Goal: Task Accomplishment & Management: Complete application form

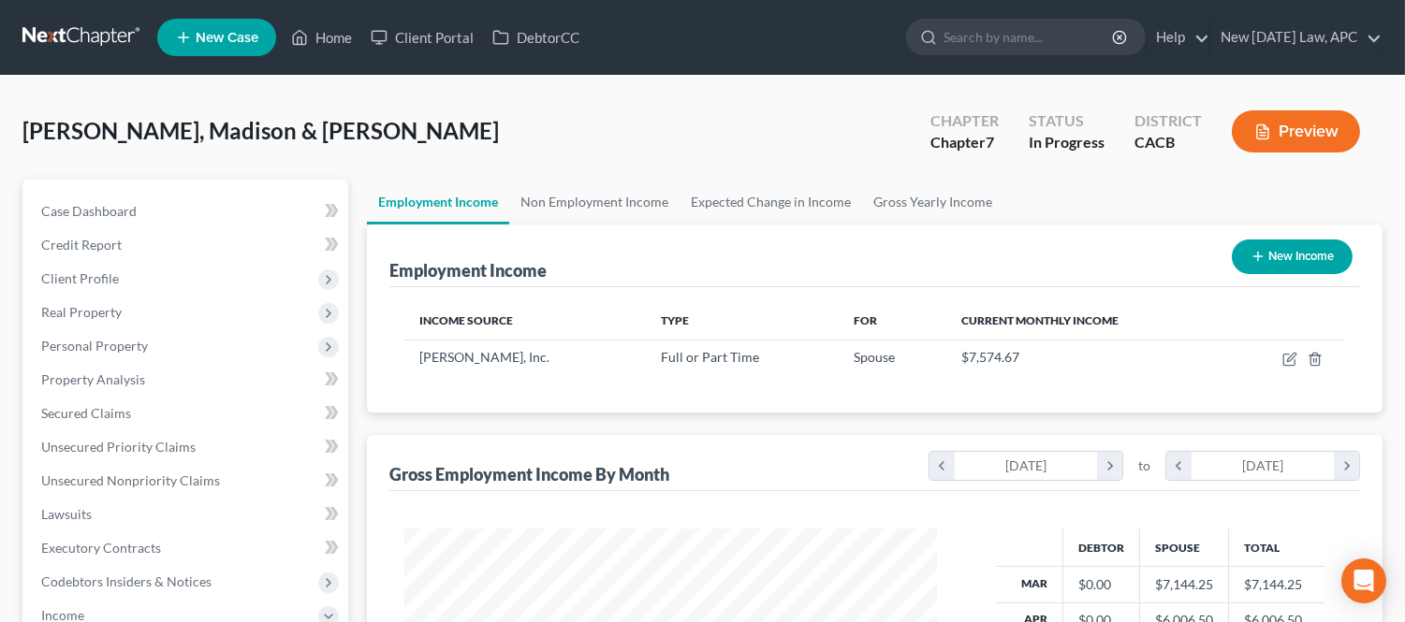
scroll to position [335, 569]
click at [320, 37] on link "Home" at bounding box center [322, 38] width 80 height 34
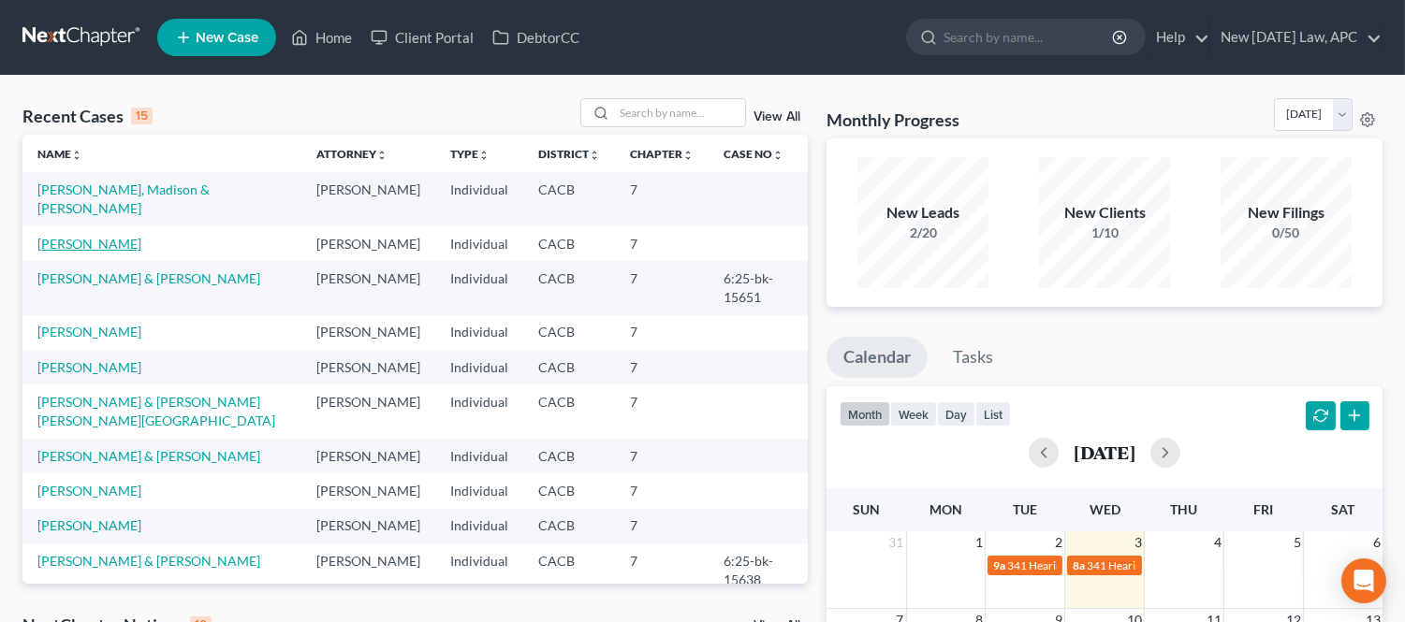
click at [64, 236] on link "[PERSON_NAME]" at bounding box center [89, 244] width 104 height 16
select select "4"
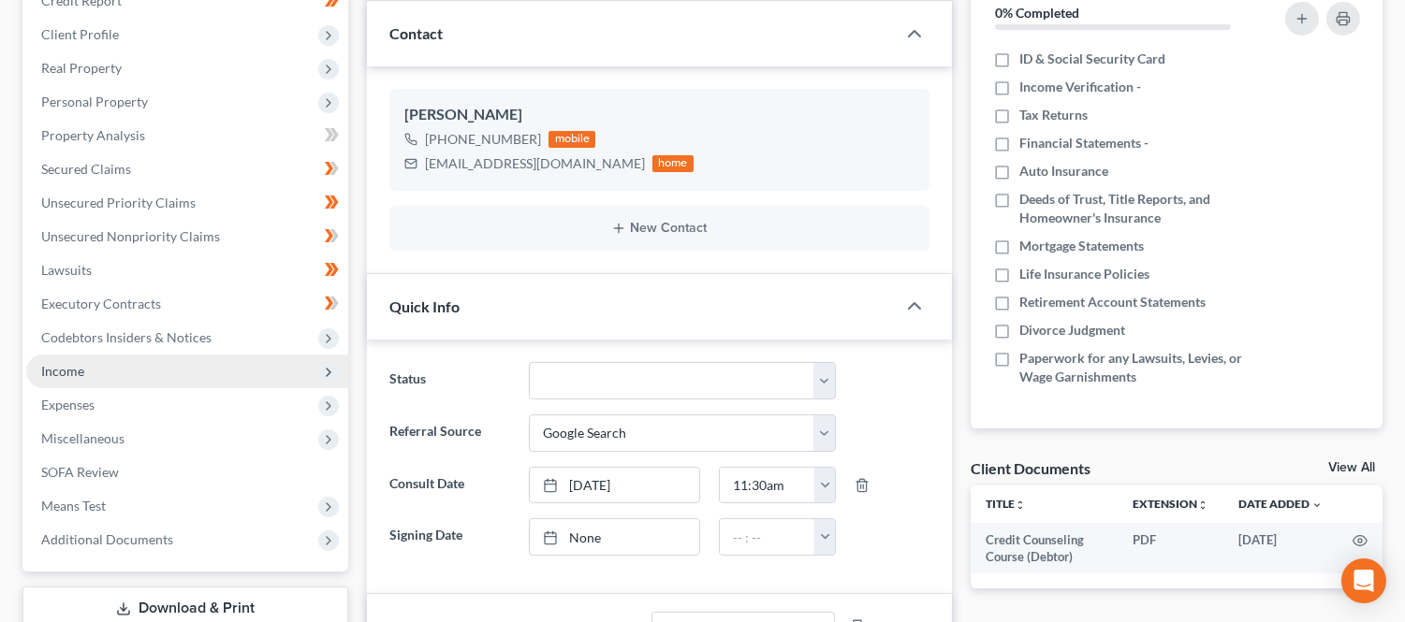
scroll to position [208, 0]
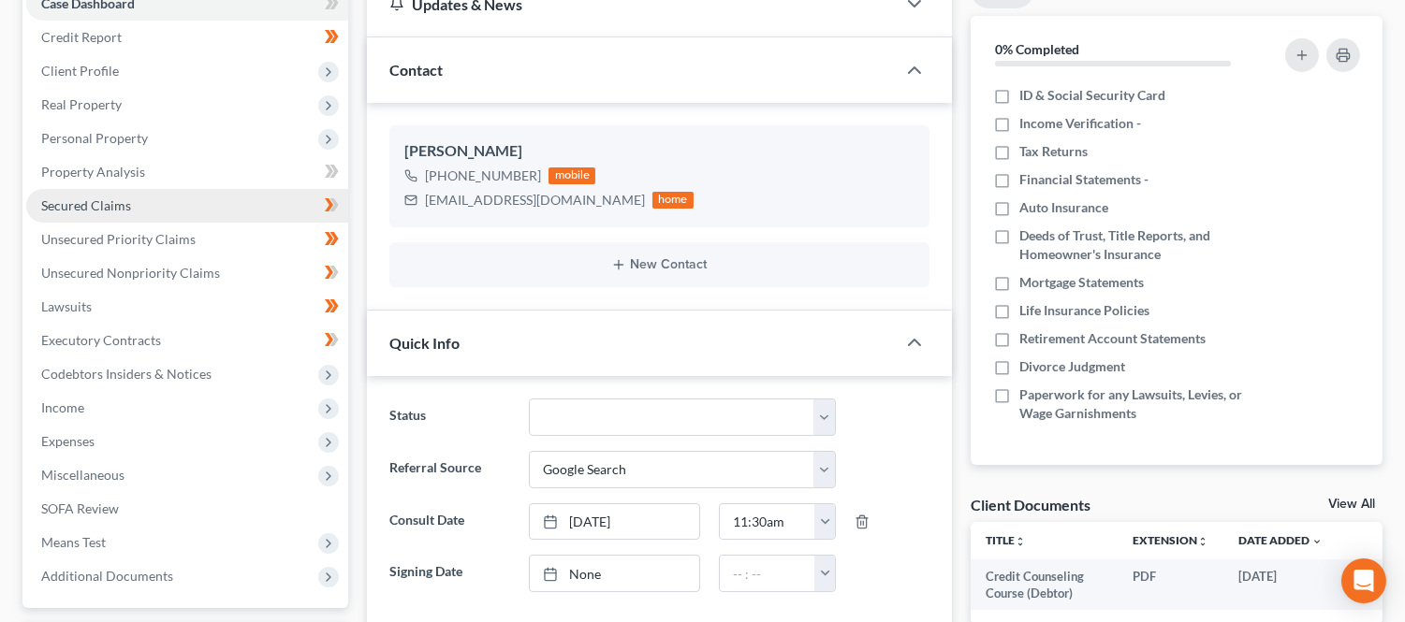
click at [97, 212] on link "Secured Claims" at bounding box center [187, 206] width 322 height 34
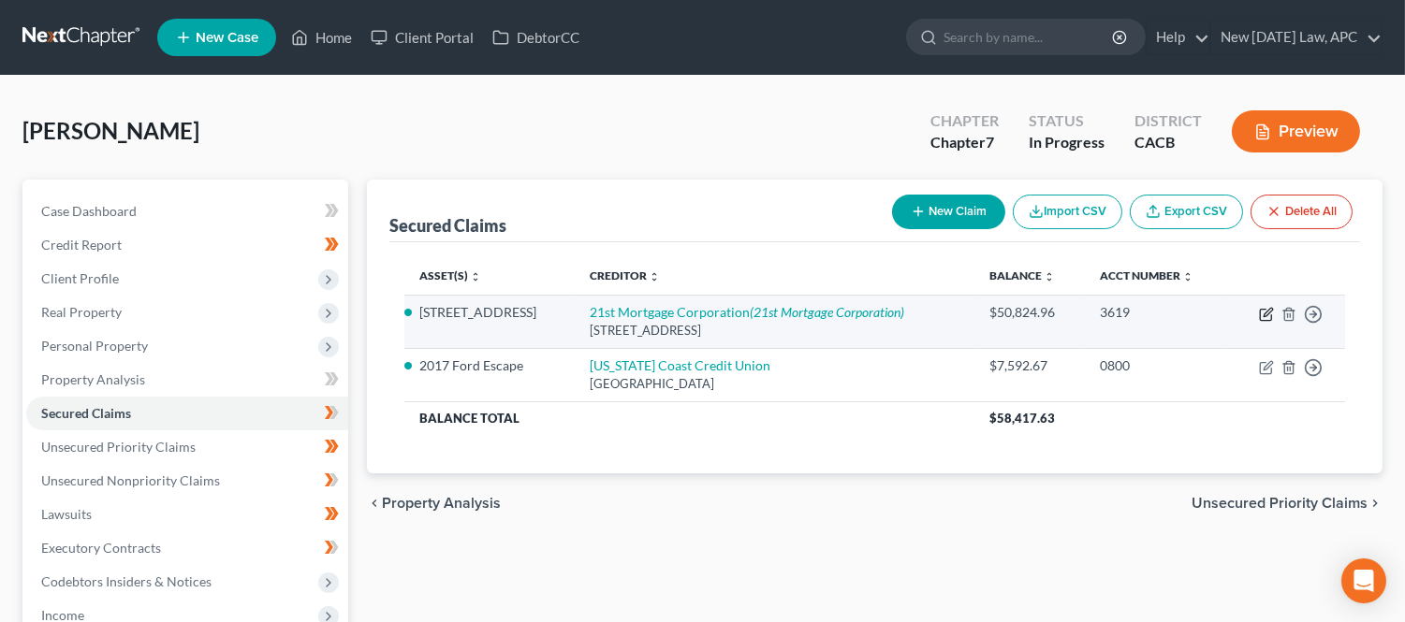
click at [1261, 313] on icon "button" at bounding box center [1266, 314] width 15 height 15
select select "44"
select select "3"
select select "4"
select select "0"
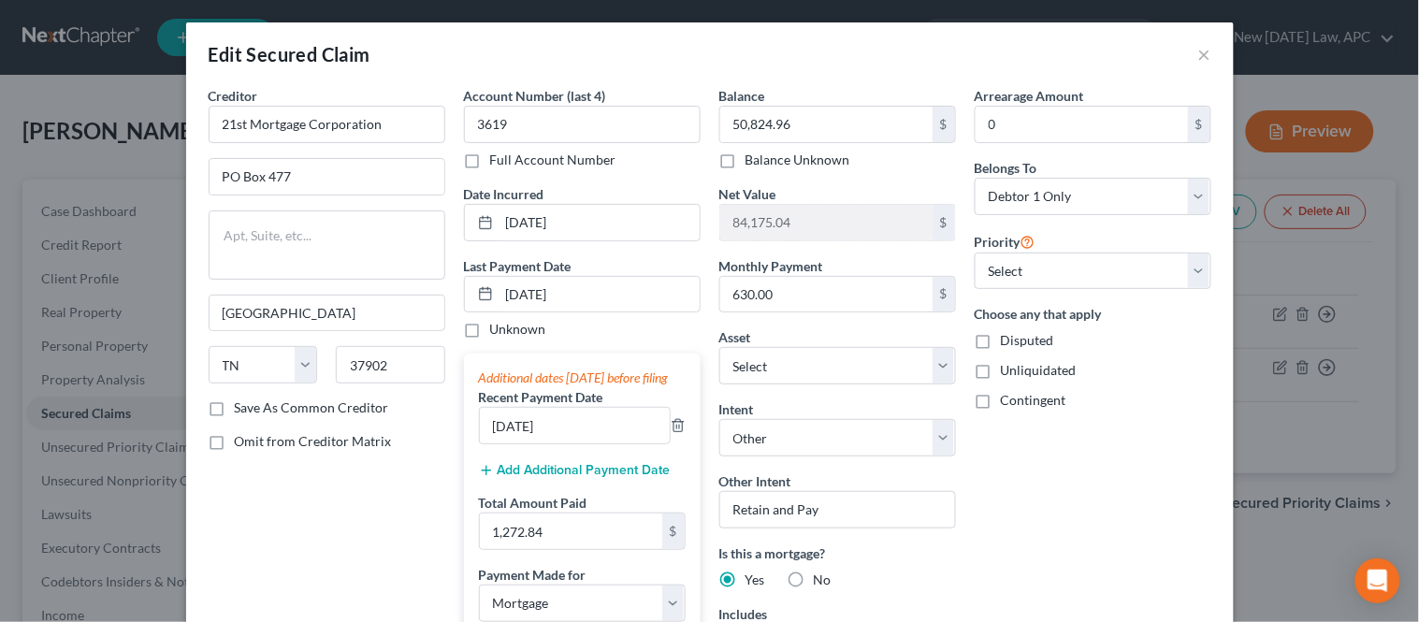
scroll to position [104, 0]
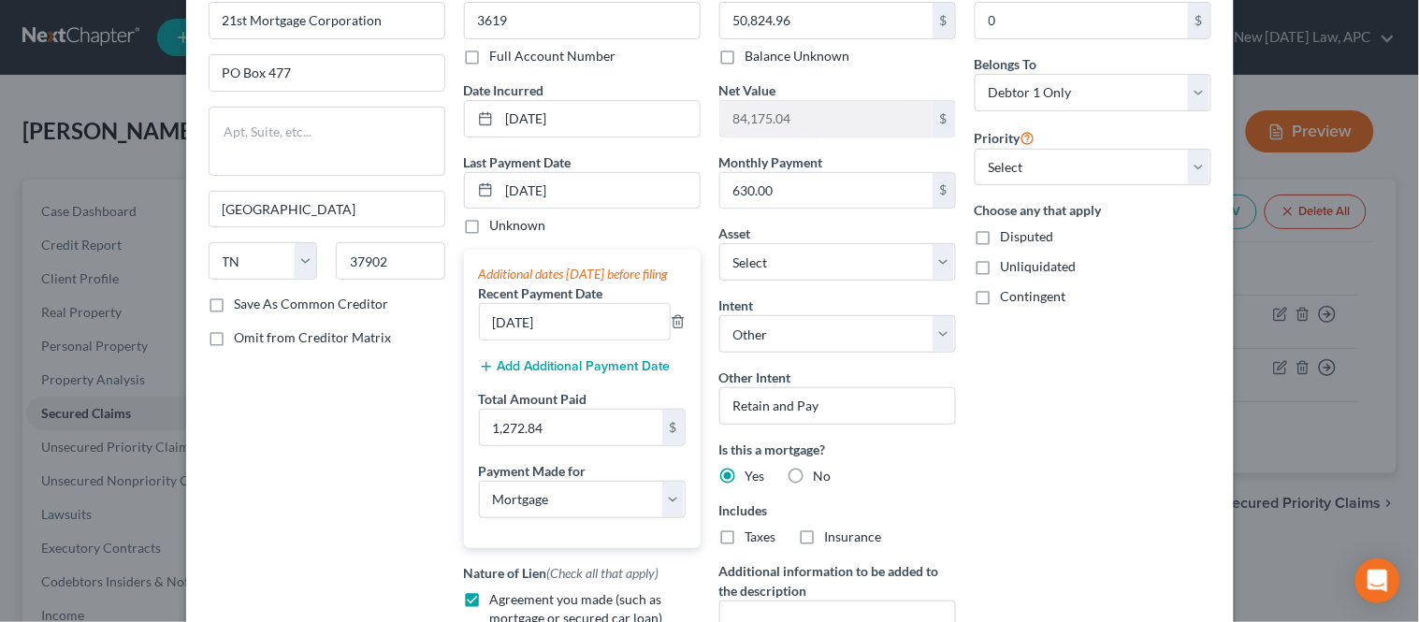
click at [538, 374] on button "Add Additional Payment Date" at bounding box center [575, 366] width 192 height 15
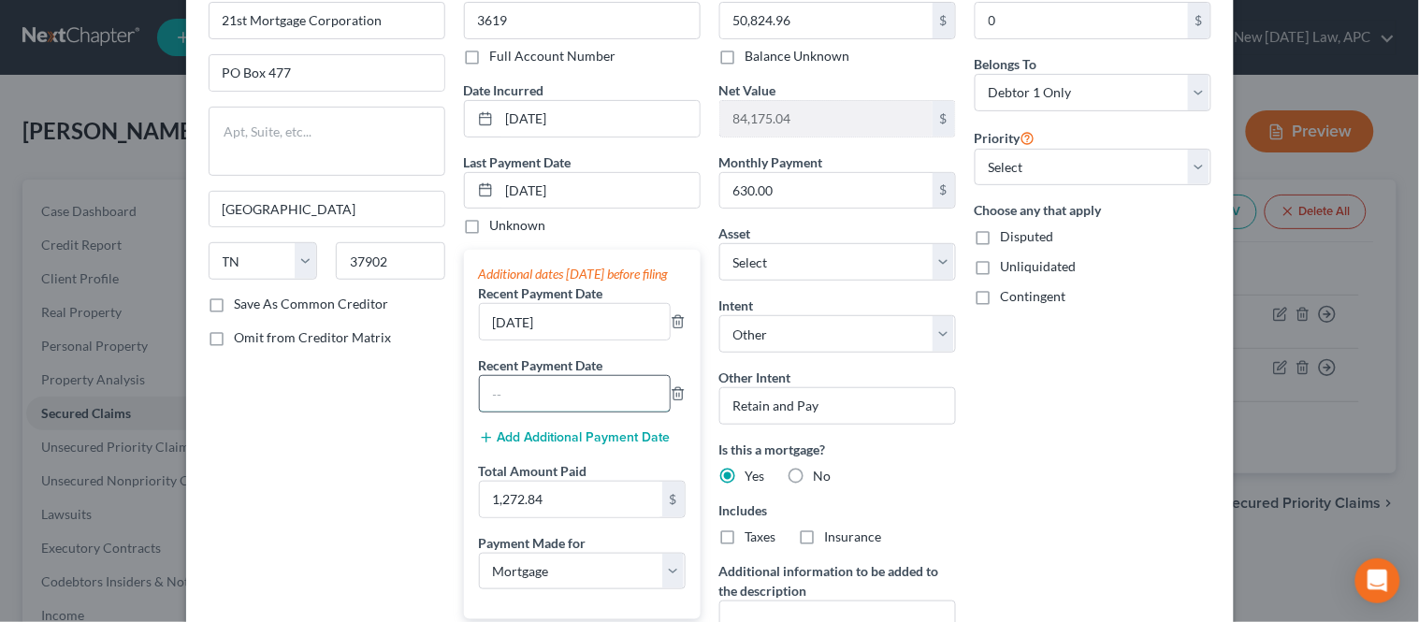
click at [537, 412] on input "text" at bounding box center [575, 394] width 190 height 36
type input "[DATE]"
click at [567, 340] on input "[DATE]" at bounding box center [575, 322] width 190 height 36
drag, startPoint x: 568, startPoint y: 342, endPoint x: 488, endPoint y: 329, distance: 81.5
click at [484, 337] on input "[DATE]" at bounding box center [575, 322] width 190 height 36
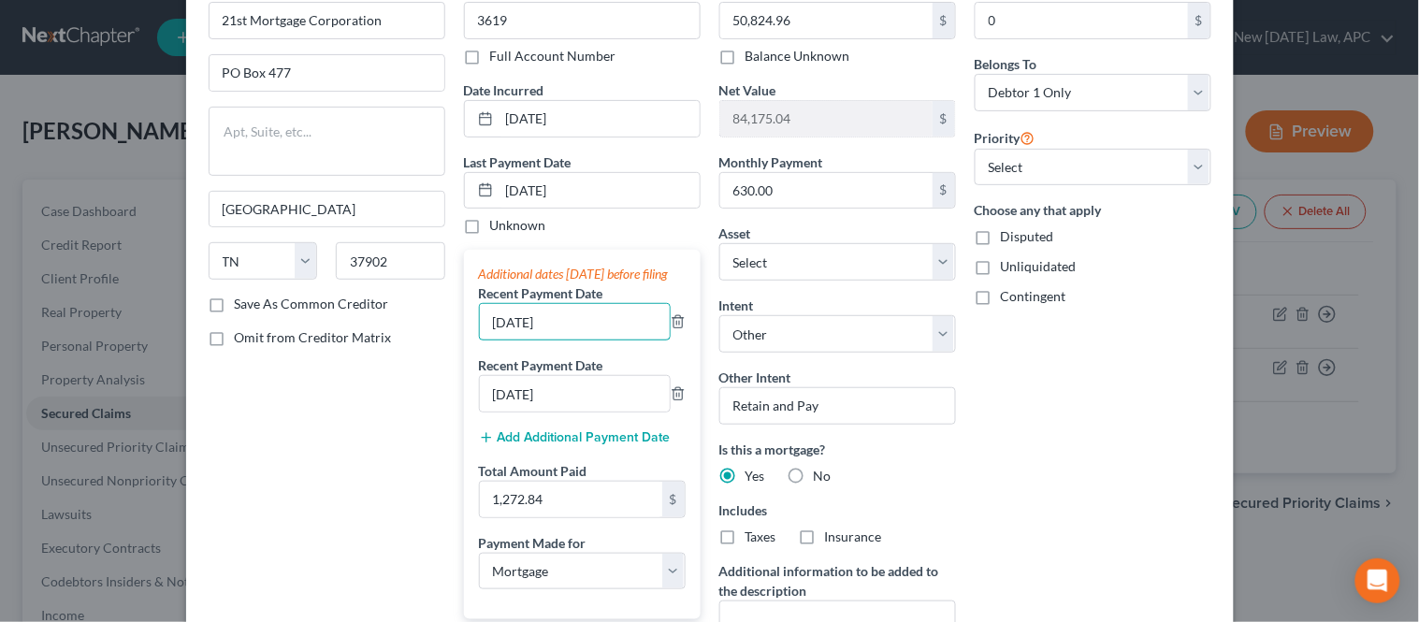
type input "[DATE]"
click at [583, 232] on div "Unknown" at bounding box center [582, 225] width 237 height 19
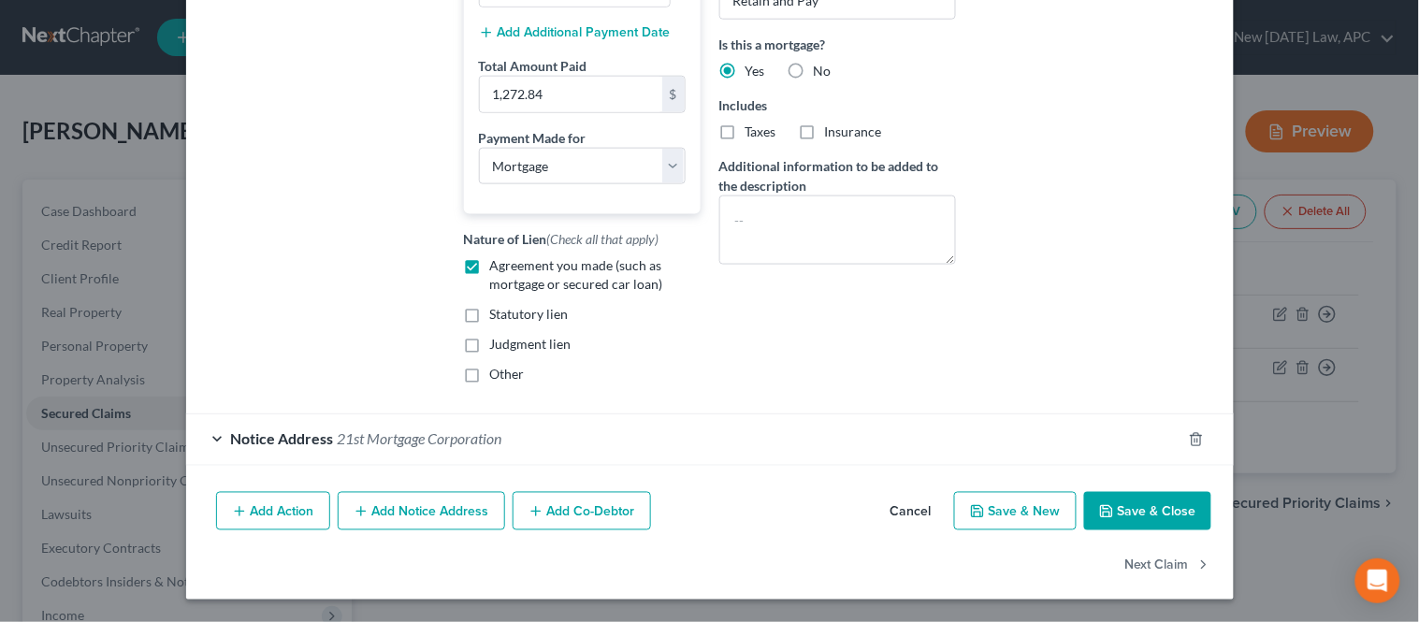
scroll to position [519, 0]
click at [1129, 509] on button "Save & Close" at bounding box center [1148, 511] width 127 height 39
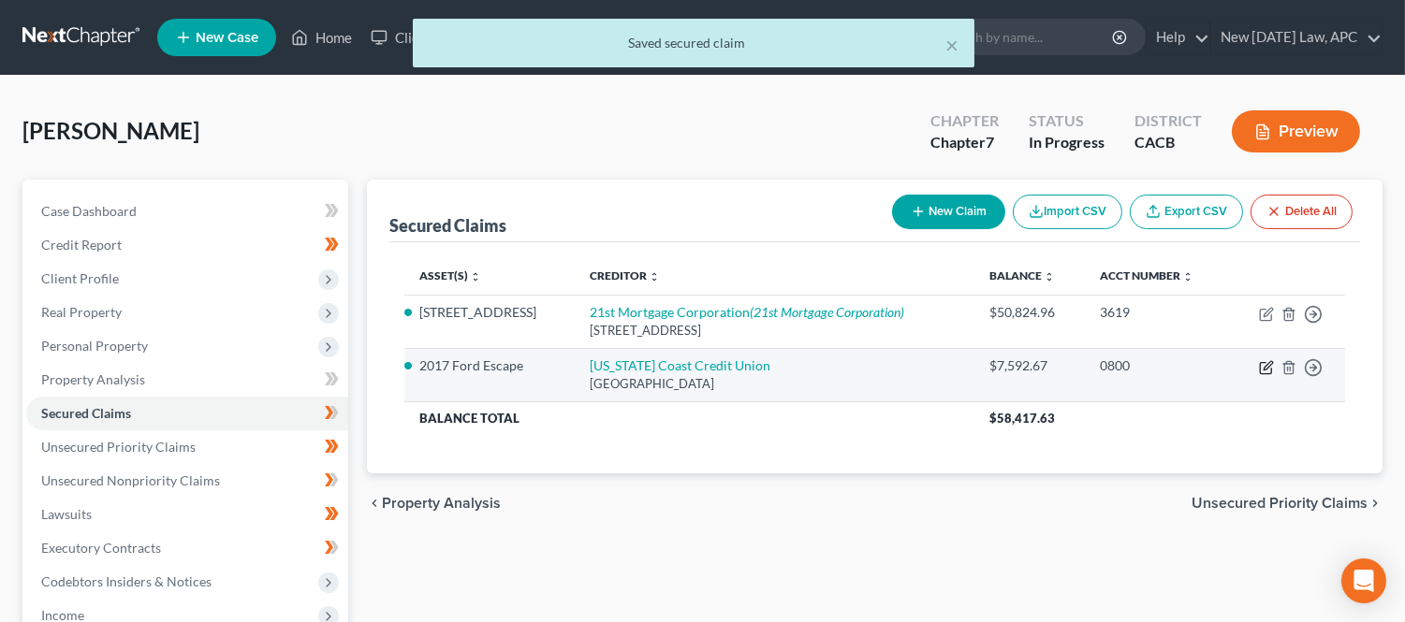
click at [1260, 366] on icon "button" at bounding box center [1266, 367] width 15 height 15
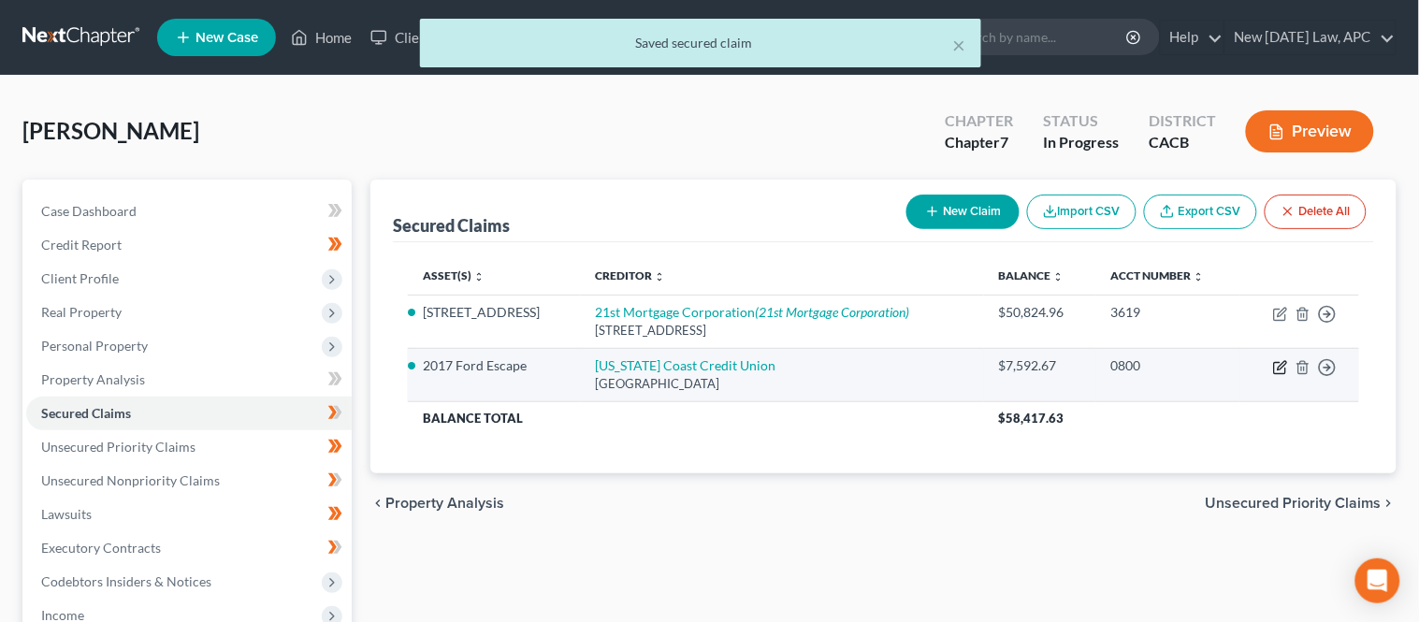
select select "4"
select select "0"
select select "4"
select select "0"
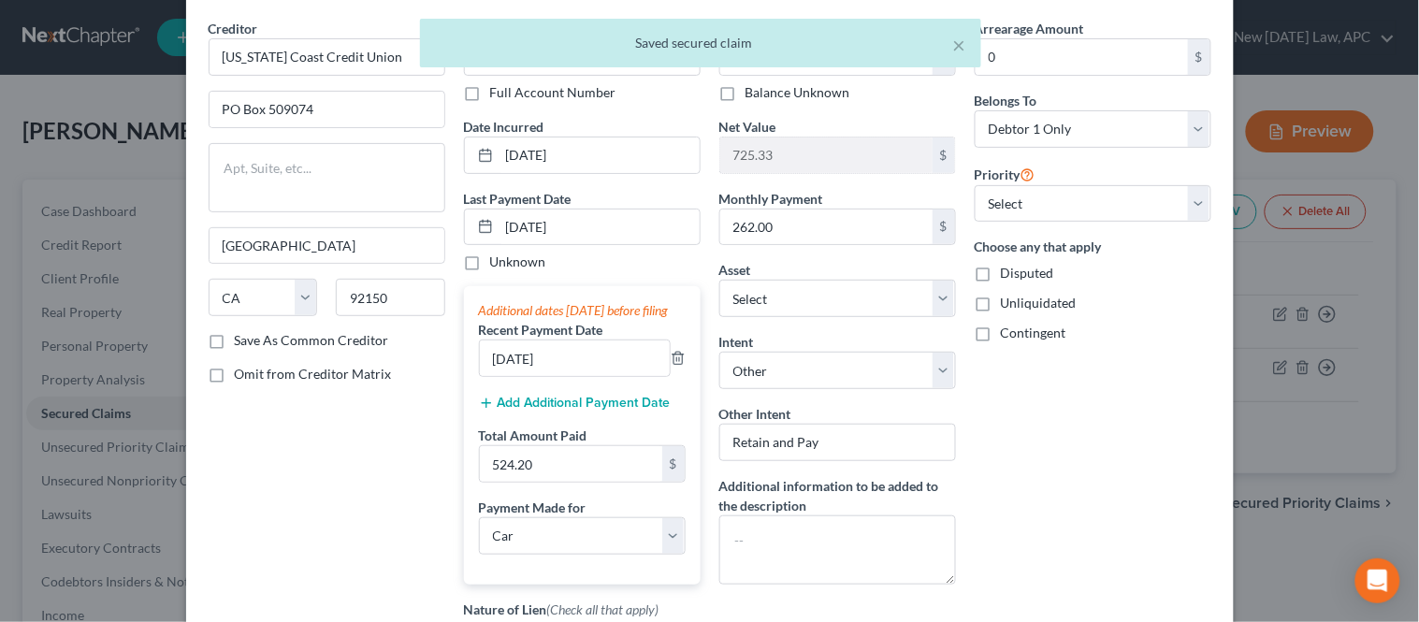
scroll to position [104, 0]
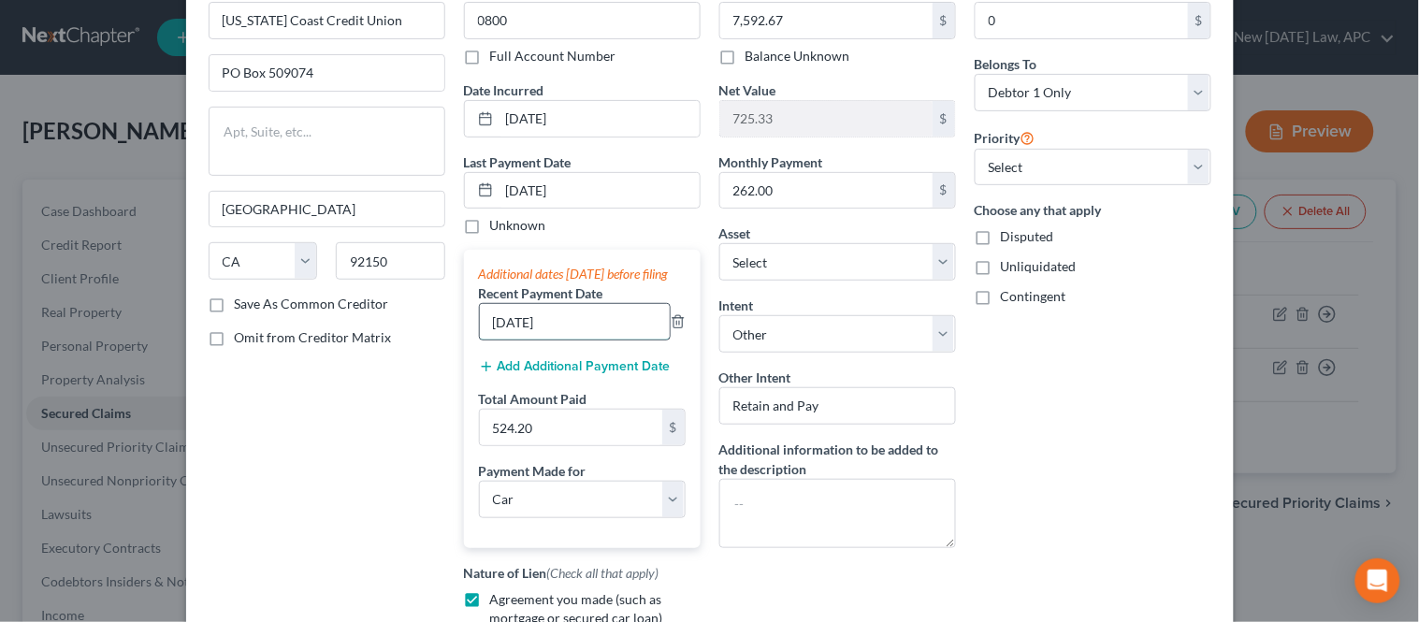
click at [582, 332] on input "[DATE]" at bounding box center [575, 322] width 190 height 36
drag, startPoint x: 581, startPoint y: 332, endPoint x: 492, endPoint y: 346, distance: 90.0
click at [492, 340] on input "[DATE]" at bounding box center [575, 322] width 190 height 36
type input "[DATE]"
click at [541, 432] on input "524.20" at bounding box center [571, 428] width 182 height 36
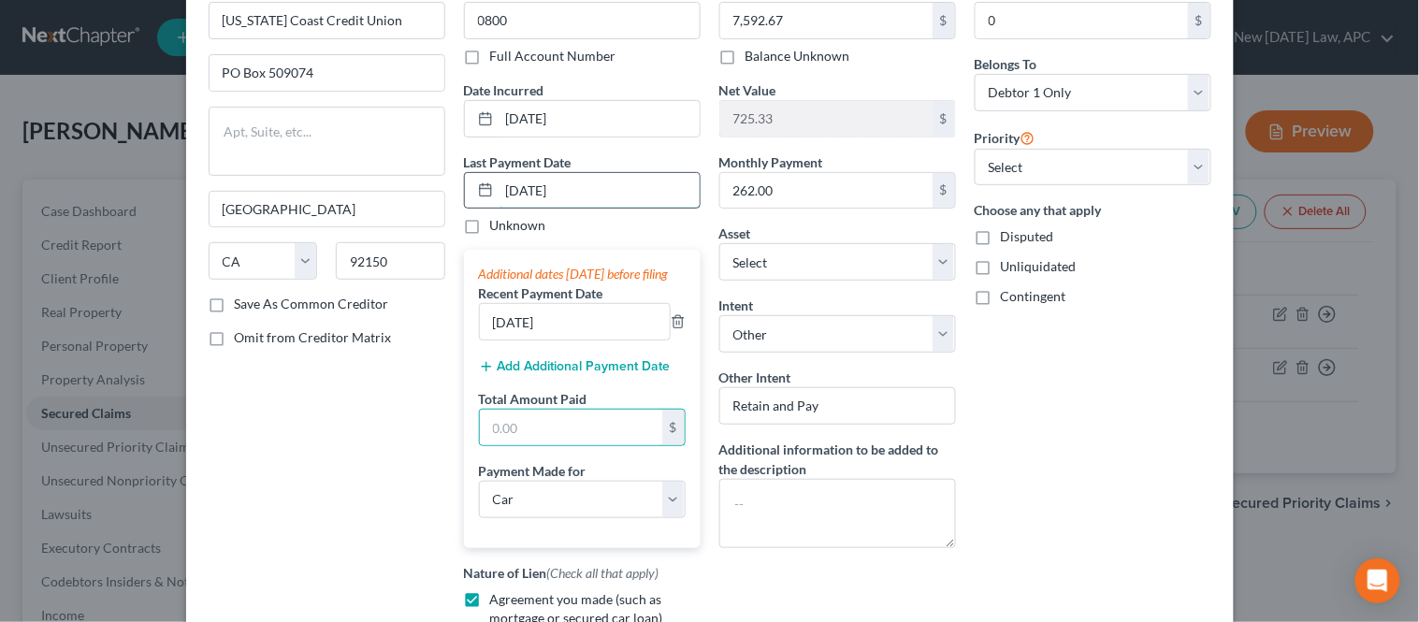
click at [575, 188] on input "[DATE]" at bounding box center [600, 191] width 200 height 36
drag, startPoint x: 575, startPoint y: 188, endPoint x: 492, endPoint y: 184, distance: 83.4
click at [500, 184] on input "[DATE]" at bounding box center [600, 191] width 200 height 36
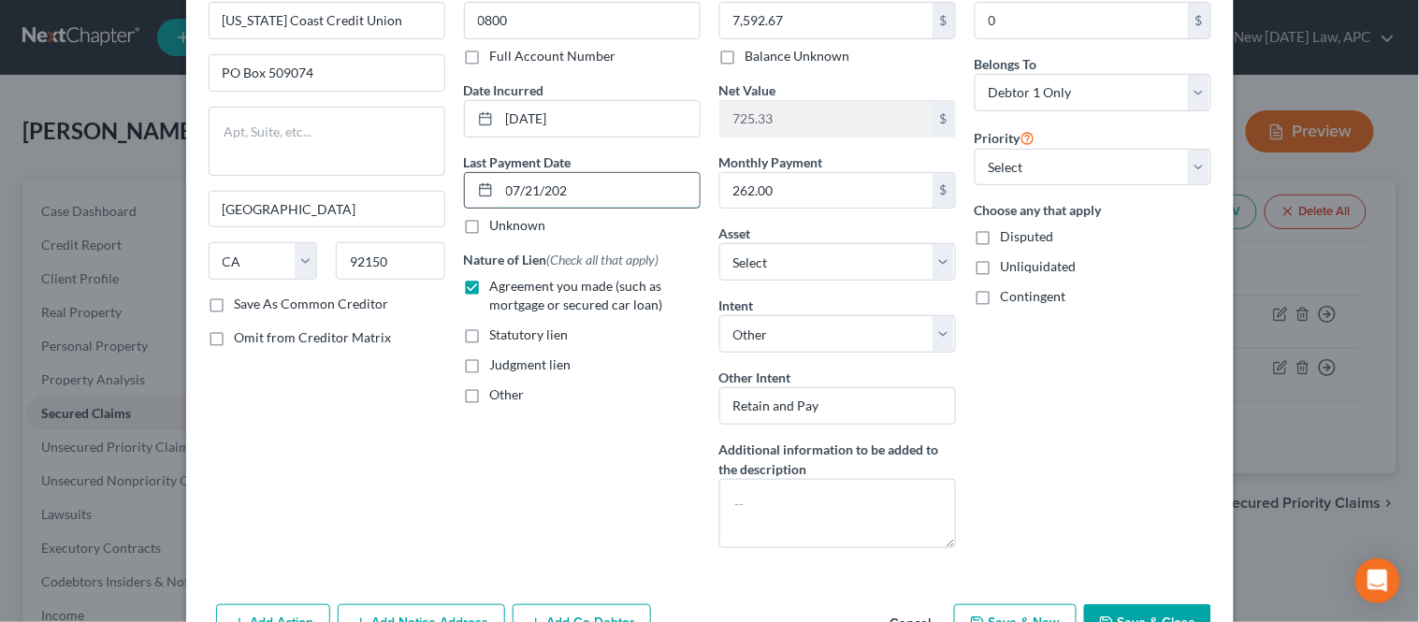
type input "[DATE]"
select select "0"
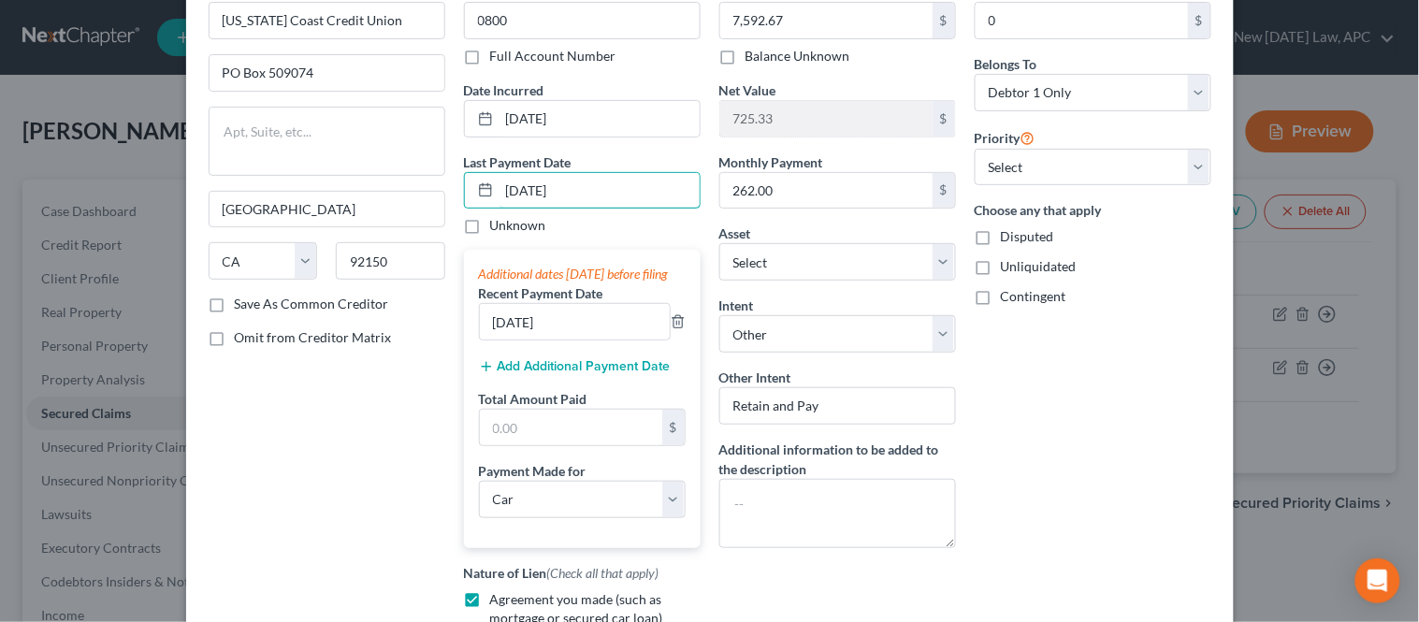
type input "[DATE]"
click at [425, 464] on div "Creditor * [US_STATE] Coast Credit [GEOGRAPHIC_DATA] [GEOGRAPHIC_DATA] [US_STAT…" at bounding box center [326, 357] width 255 height 750
click at [637, 232] on div "Unknown" at bounding box center [582, 225] width 237 height 19
click at [557, 445] on input "text" at bounding box center [571, 428] width 182 height 36
type input "524.20"
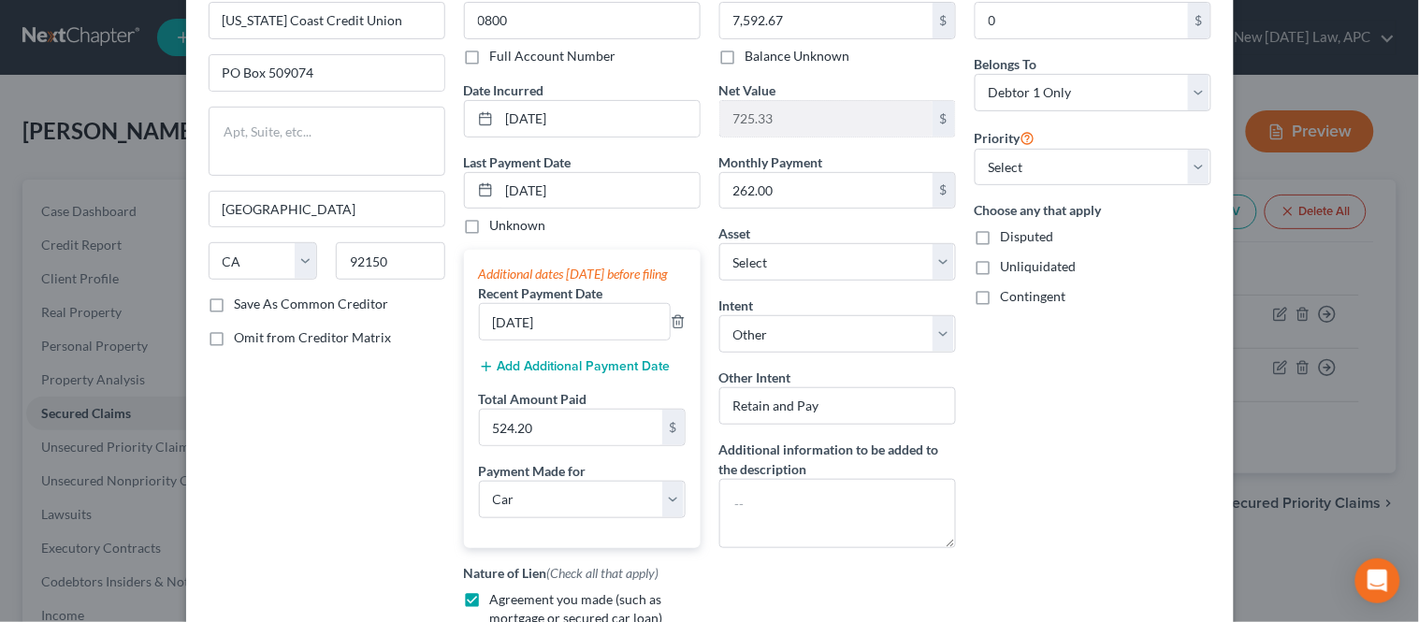
click at [348, 433] on div "Creditor * [US_STATE] Coast Credit [GEOGRAPHIC_DATA] [GEOGRAPHIC_DATA] [US_STAT…" at bounding box center [326, 357] width 255 height 750
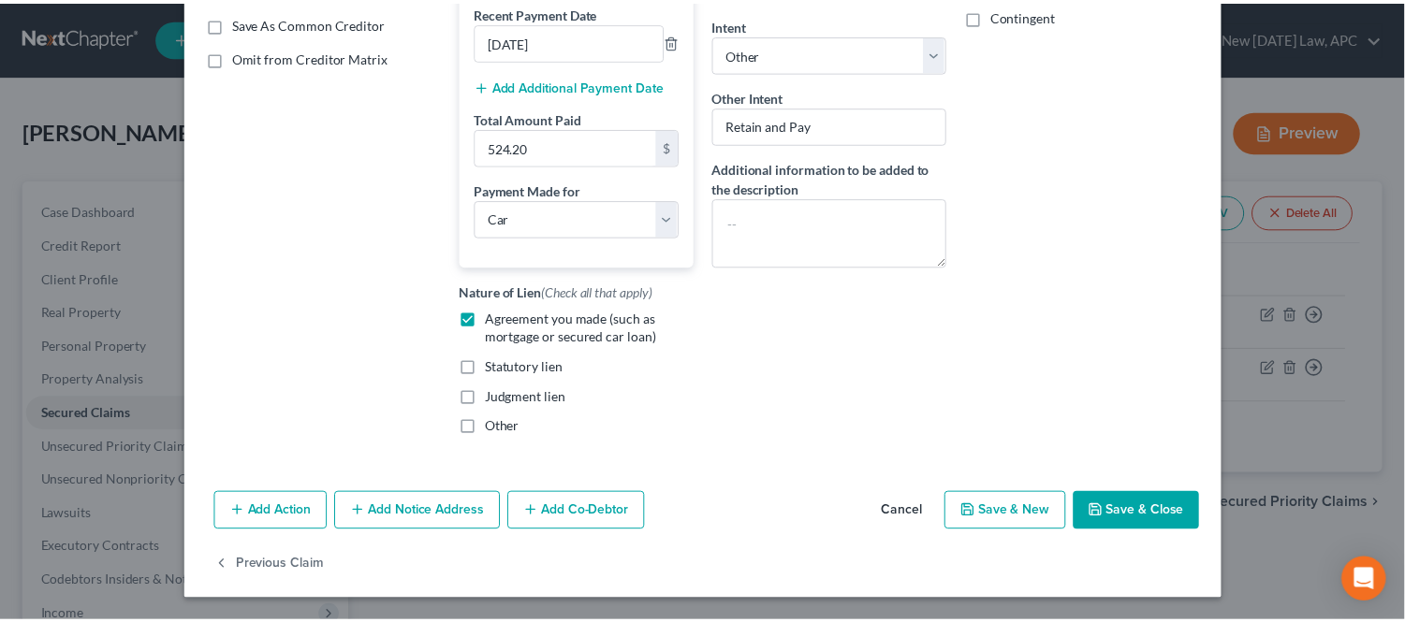
scroll to position [404, 0]
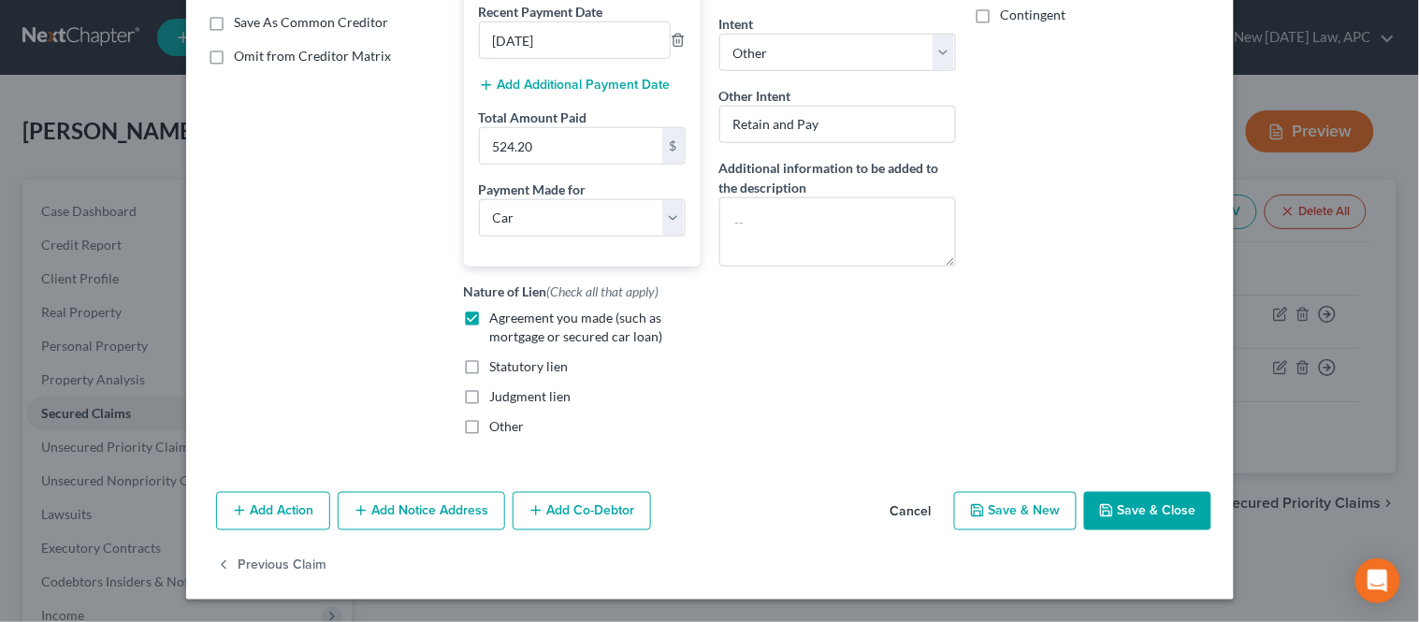
click at [1126, 518] on button "Save & Close" at bounding box center [1148, 511] width 127 height 39
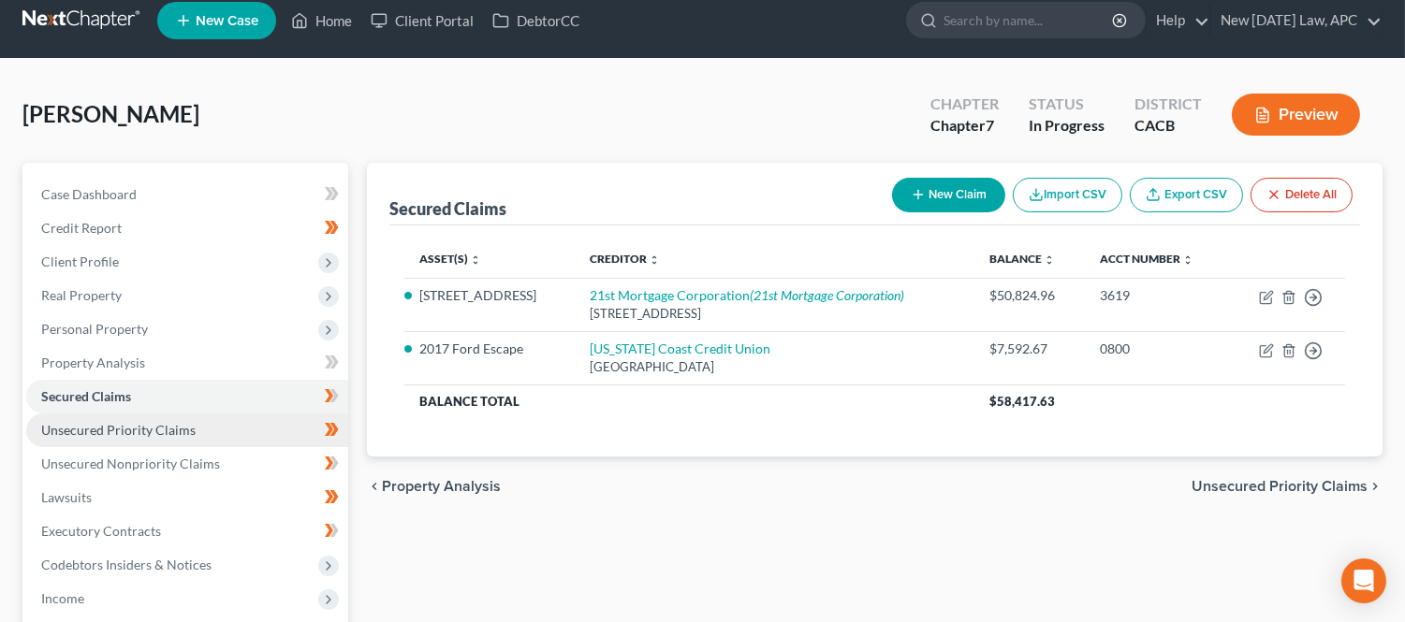
scroll to position [208, 0]
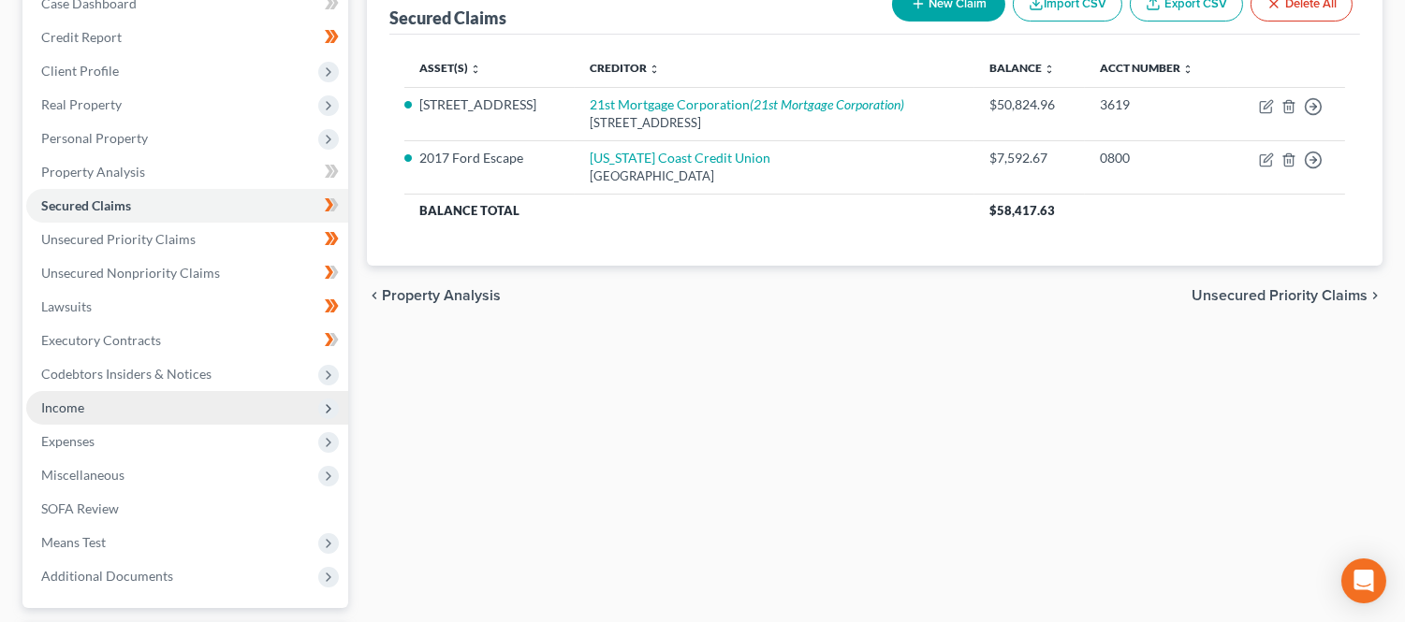
click at [116, 409] on span "Income" at bounding box center [187, 408] width 322 height 34
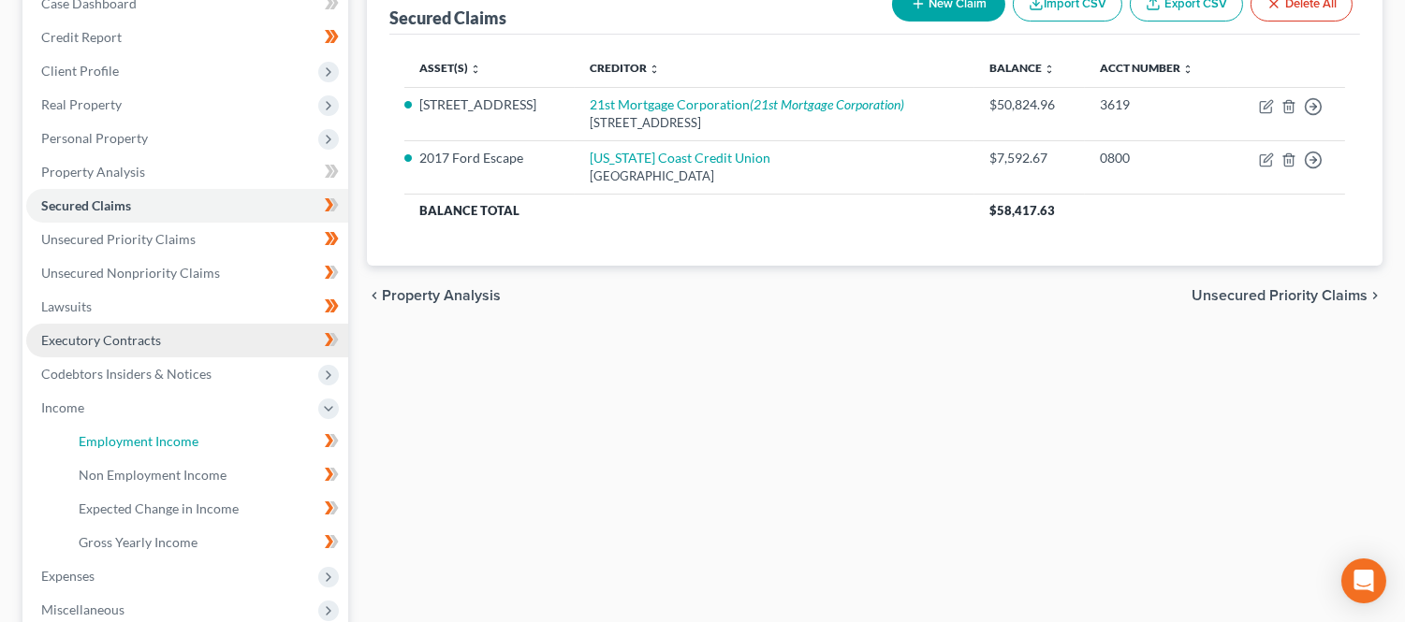
click at [134, 435] on span "Employment Income" at bounding box center [139, 441] width 120 height 16
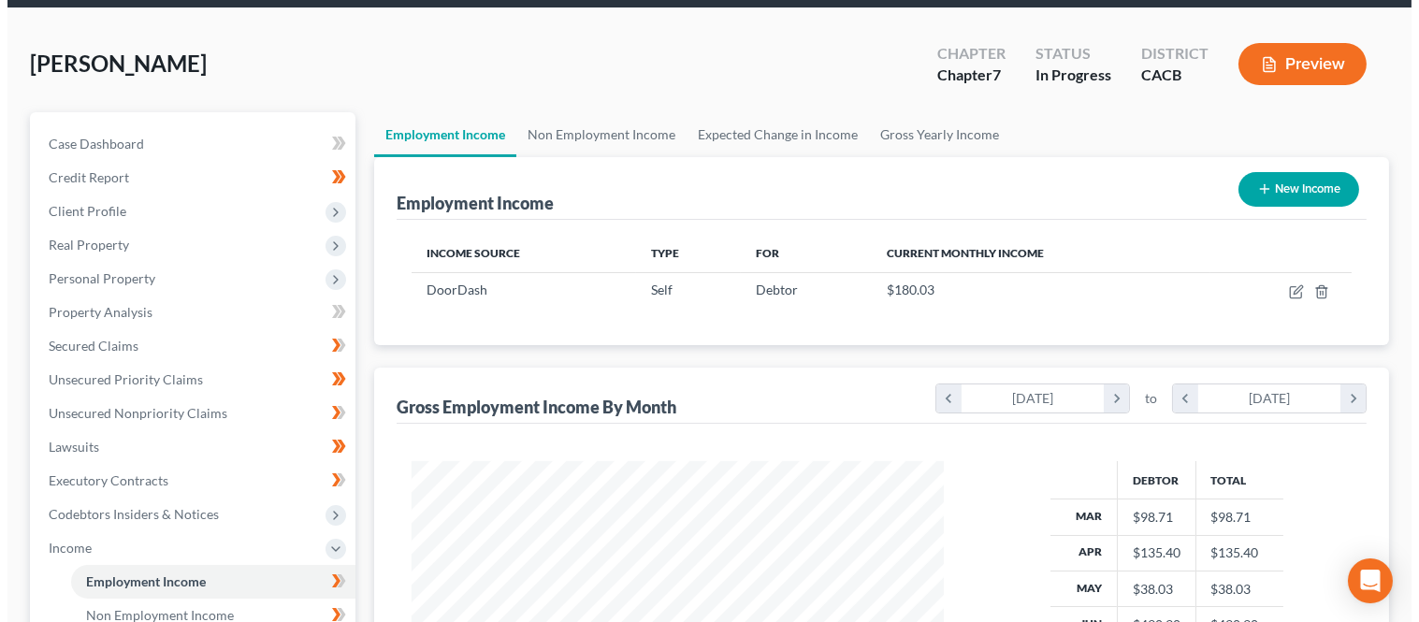
scroll to position [104, 0]
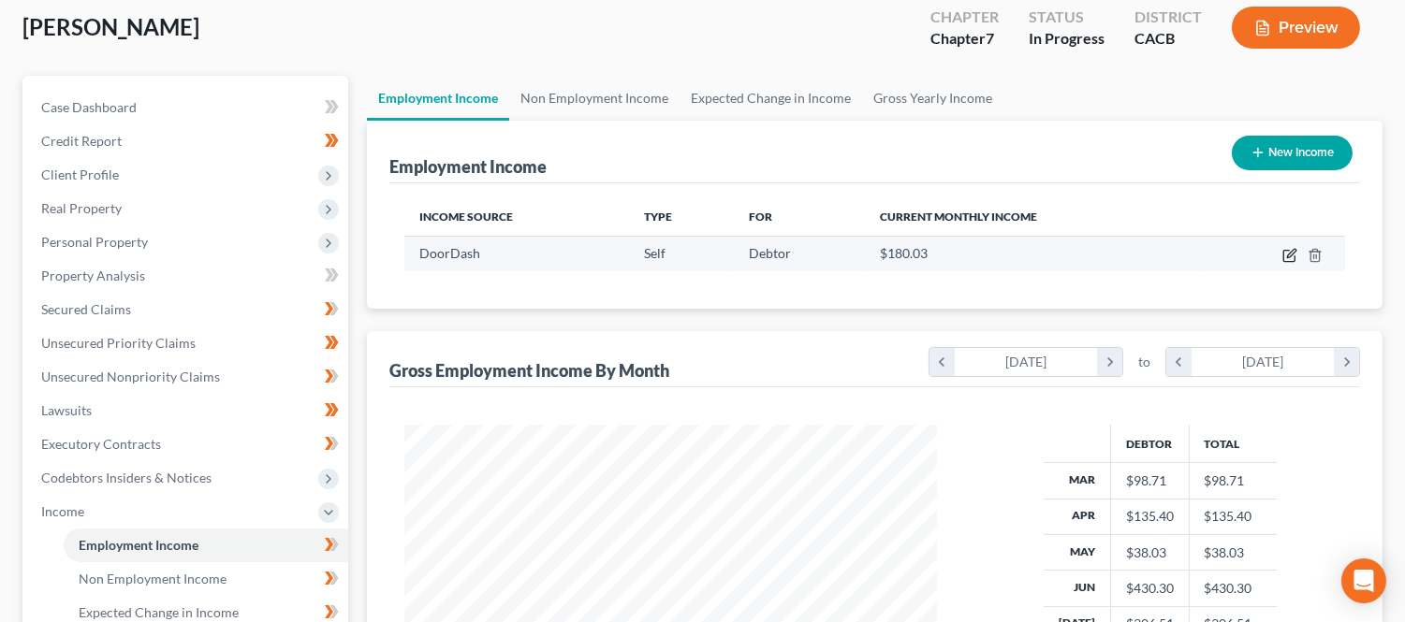
click at [1291, 250] on icon "button" at bounding box center [1291, 253] width 8 height 8
select select "1"
select select "4"
select select "3"
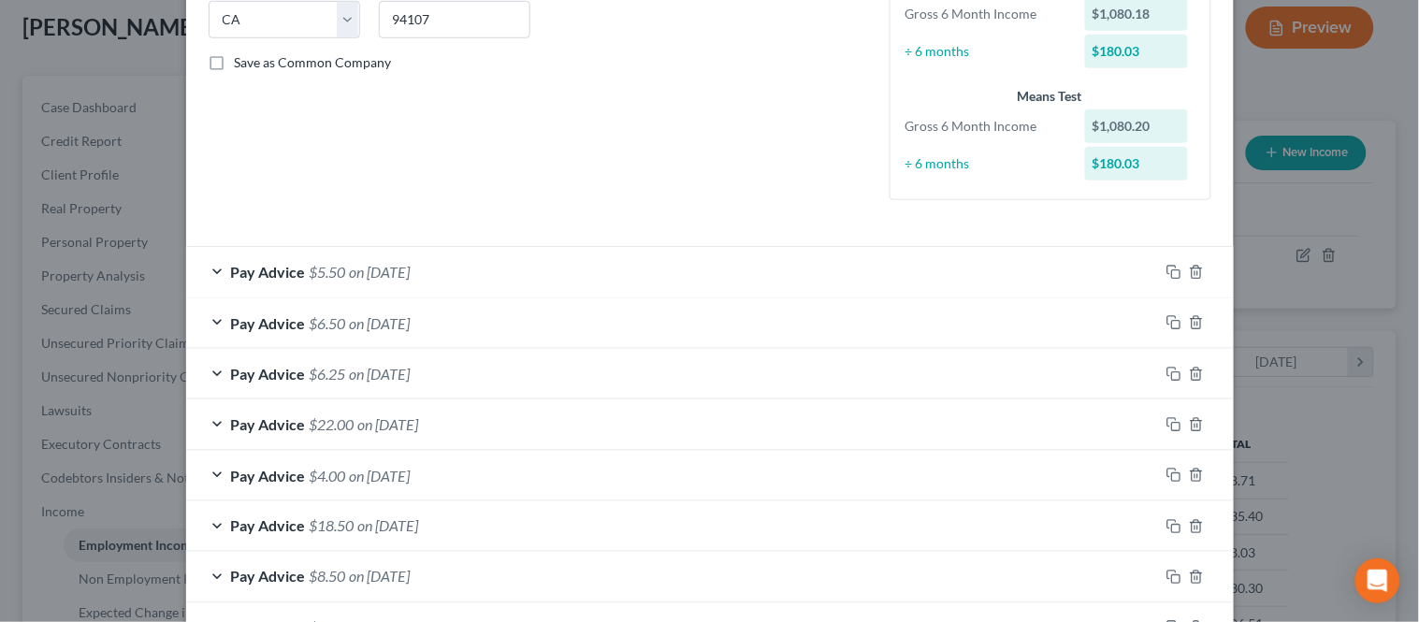
scroll to position [337, 0]
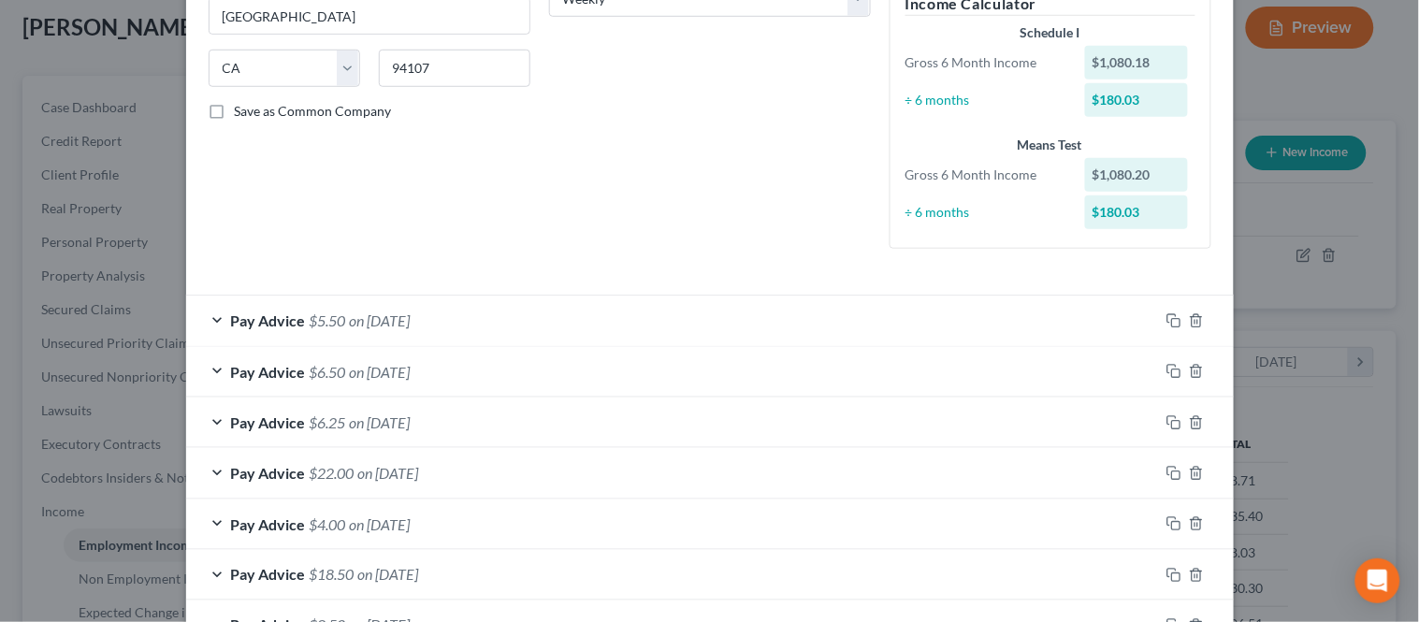
click at [828, 375] on div "Pay Advice $6.50 on [DATE]" at bounding box center [672, 372] width 973 height 50
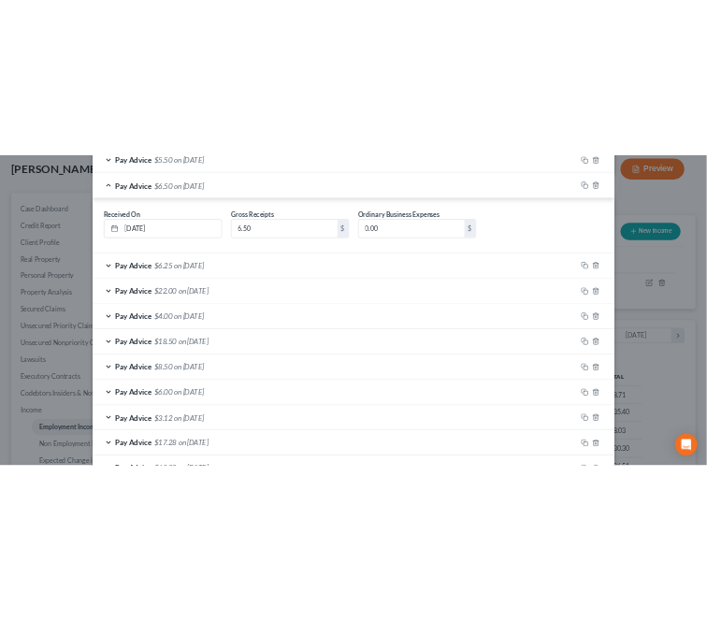
scroll to position [1016, 0]
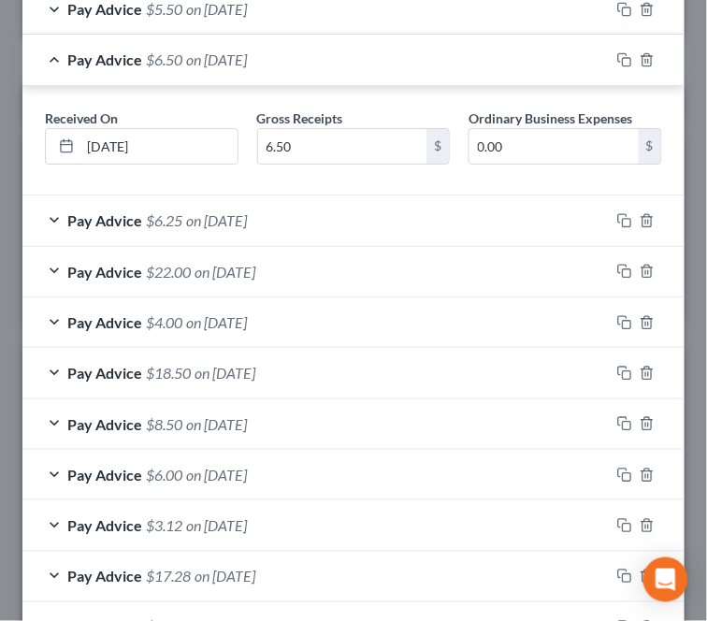
click at [57, 428] on div "Pay Advice $8.50 on [DATE]" at bounding box center [316, 425] width 588 height 50
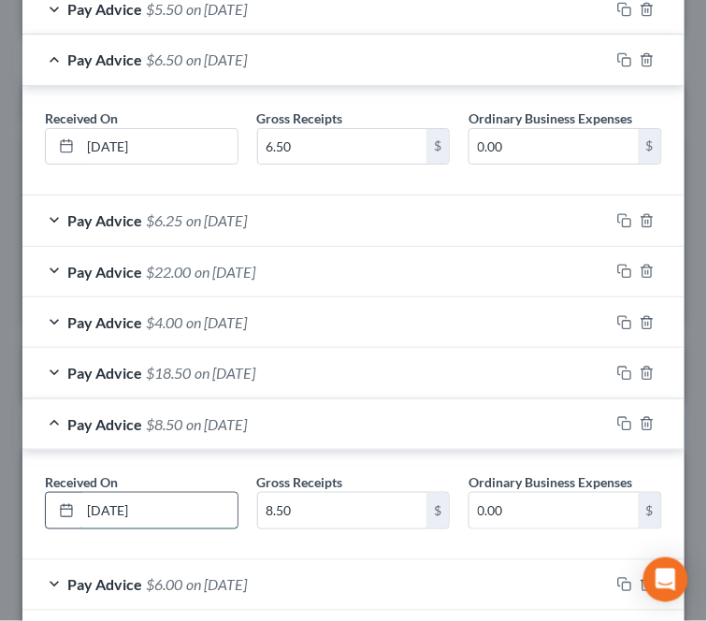
click at [124, 510] on input "[DATE]" at bounding box center [158, 511] width 157 height 36
type input "[DATE]"
click at [322, 517] on input "8.50" at bounding box center [342, 511] width 169 height 36
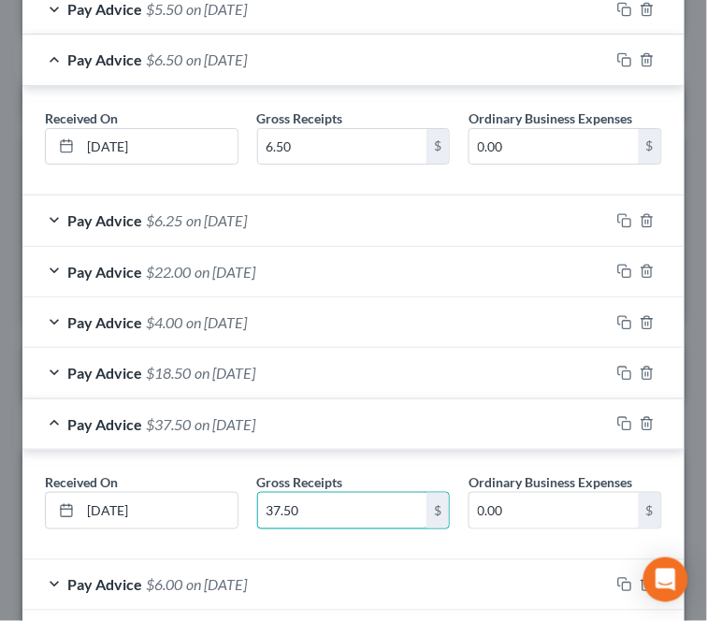
type input "37.50"
click at [60, 430] on div "Pay Advice $37.50 on [DATE]" at bounding box center [316, 425] width 588 height 50
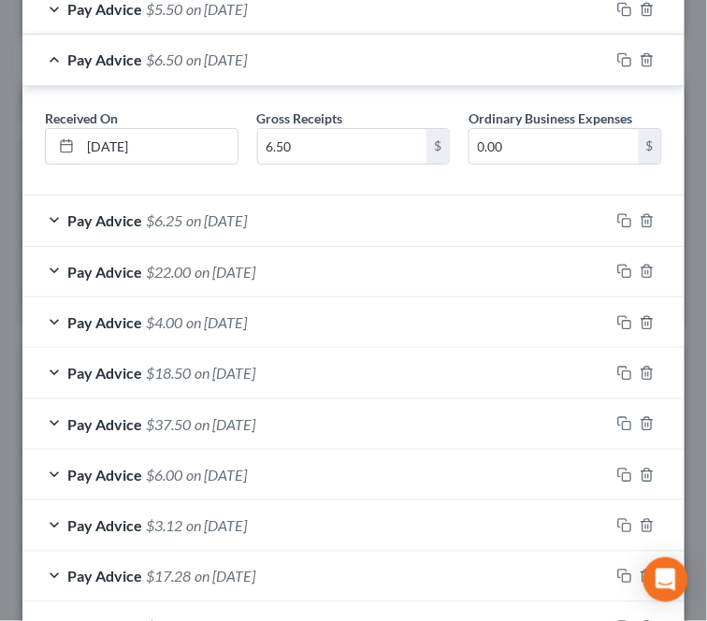
click at [52, 380] on div "Pay Advice $18.50 on [DATE]" at bounding box center [316, 373] width 588 height 50
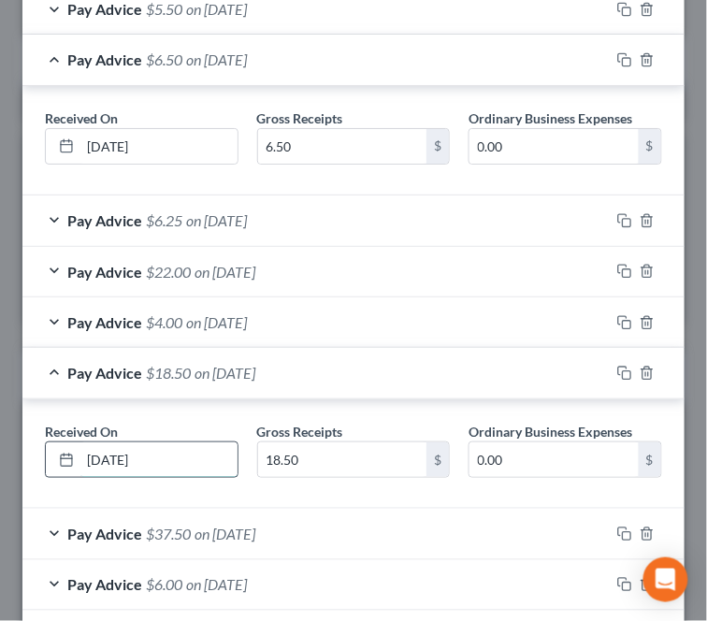
click at [124, 459] on input "[DATE]" at bounding box center [158, 461] width 157 height 36
type input "[DATE]"
click at [315, 453] on input "18.50" at bounding box center [342, 461] width 169 height 36
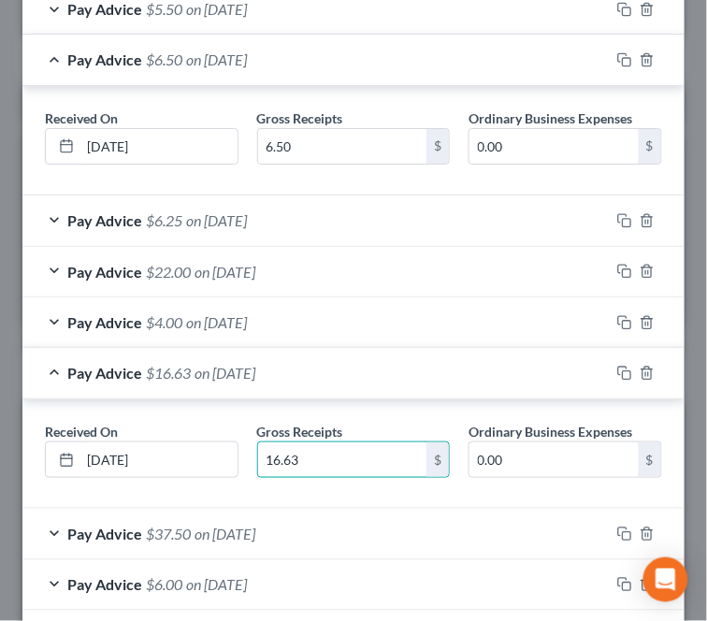
type input "16.63"
click at [45, 363] on div "Pay Advice $16.63 on [DATE]" at bounding box center [316, 373] width 588 height 50
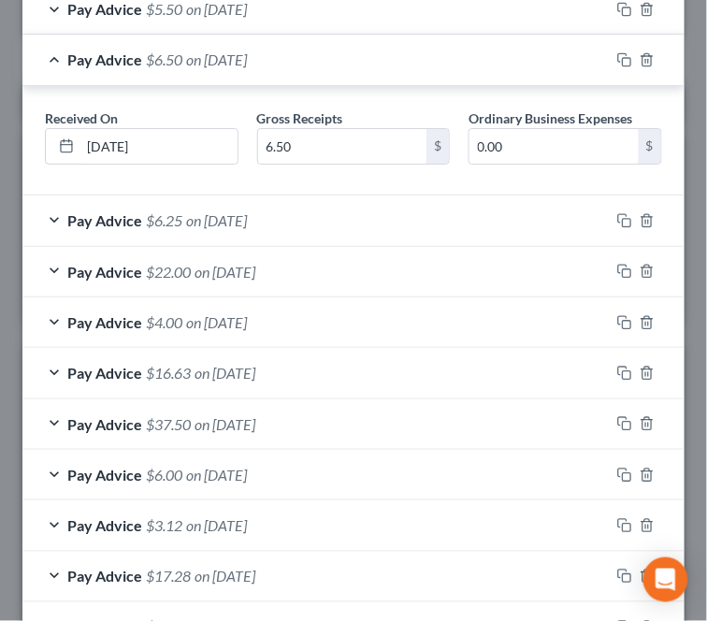
click at [53, 312] on div "Pay Advice $4.00 on [DATE]" at bounding box center [316, 323] width 588 height 50
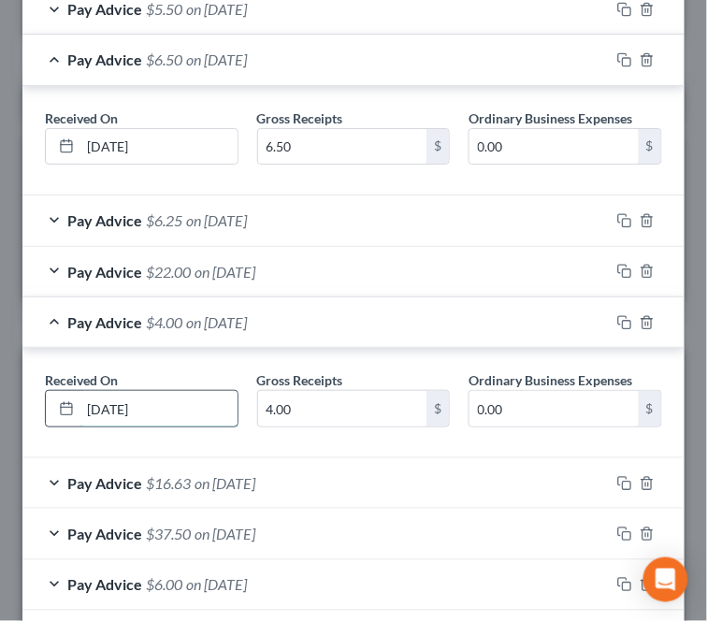
click at [122, 408] on input "[DATE]" at bounding box center [158, 409] width 157 height 36
type input "[DATE]"
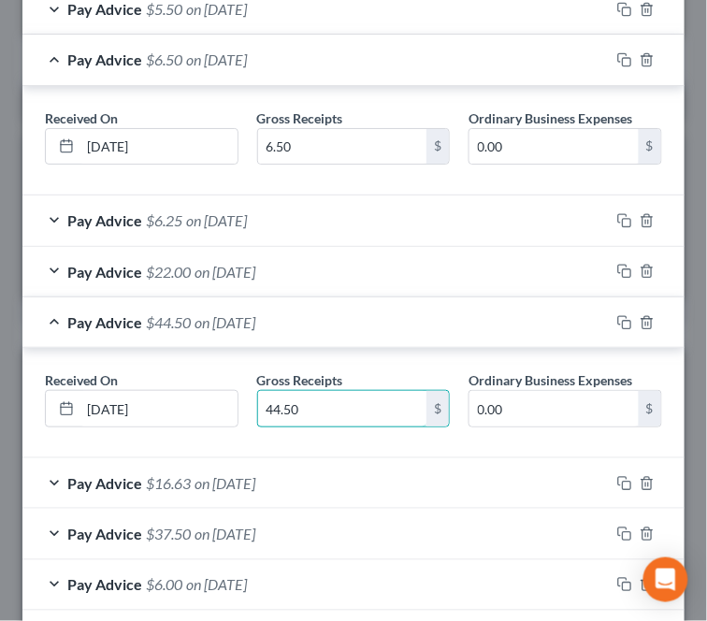
type input "44.50"
click at [48, 320] on div "Pay Advice $44.50 on [DATE]" at bounding box center [316, 323] width 588 height 50
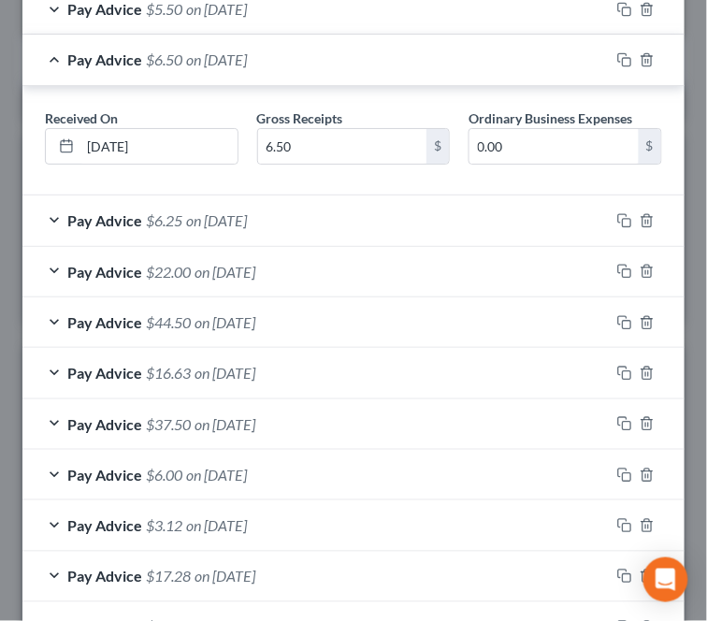
click at [30, 272] on div "Pay Advice $22.00 on [DATE]" at bounding box center [316, 272] width 588 height 50
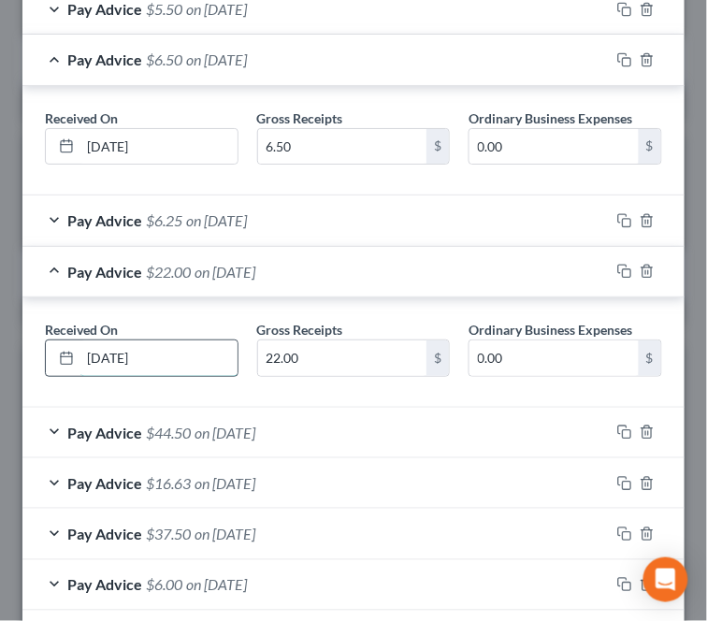
click at [120, 351] on input "[DATE]" at bounding box center [158, 359] width 157 height 36
type input "[DATE]"
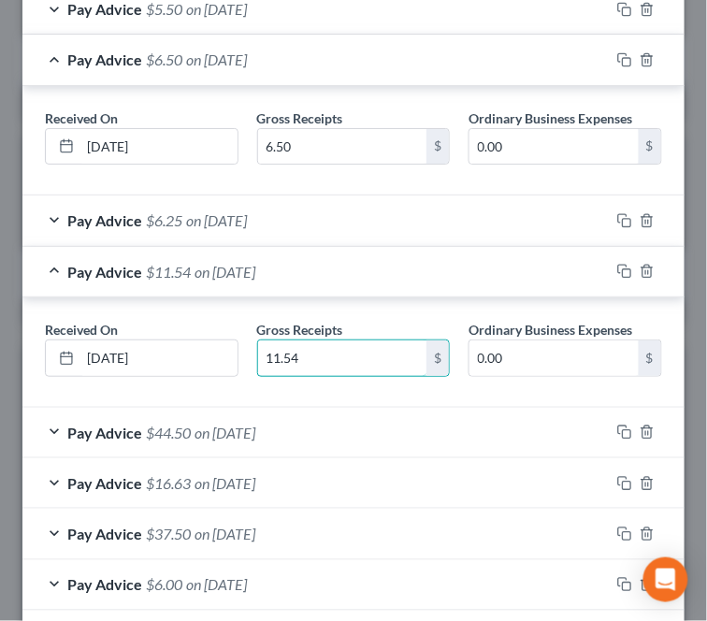
type input "11.54"
click at [58, 267] on div "Pay Advice $11.54 on [DATE]" at bounding box center [316, 272] width 588 height 50
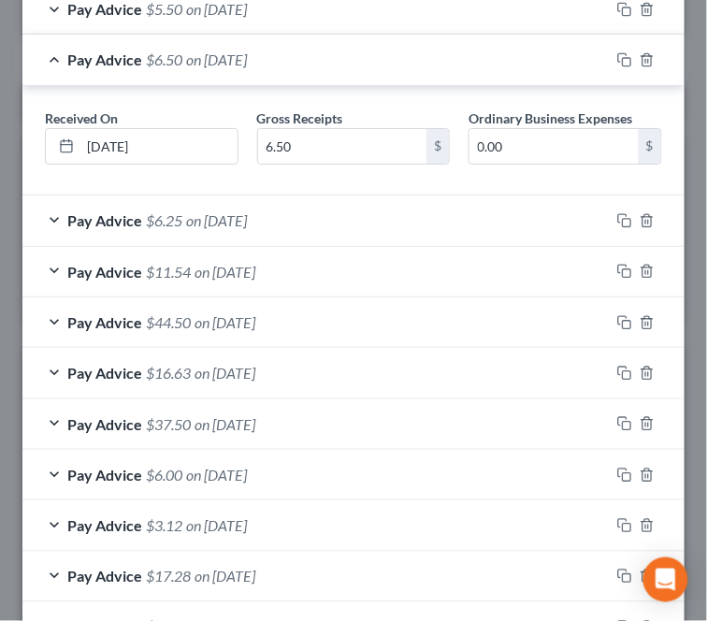
click at [49, 228] on div "Pay Advice $6.25 on [DATE]" at bounding box center [316, 221] width 588 height 50
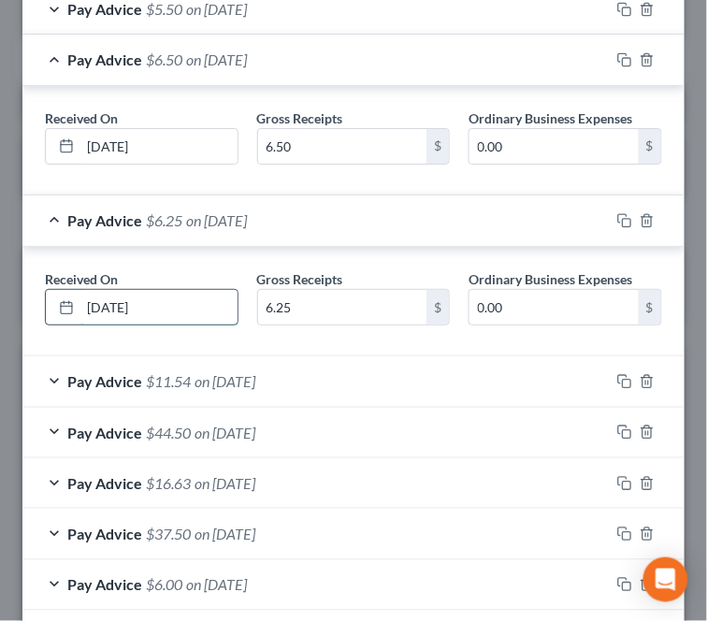
click at [123, 304] on input "[DATE]" at bounding box center [158, 308] width 157 height 36
type input "[DATE]"
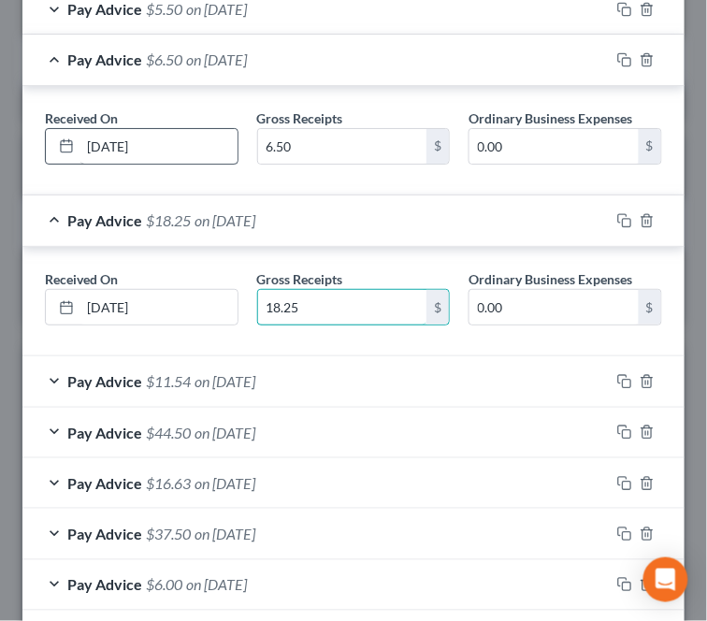
type input "18.25"
click at [124, 140] on input "[DATE]" at bounding box center [158, 147] width 157 height 36
type input "[DATE]"
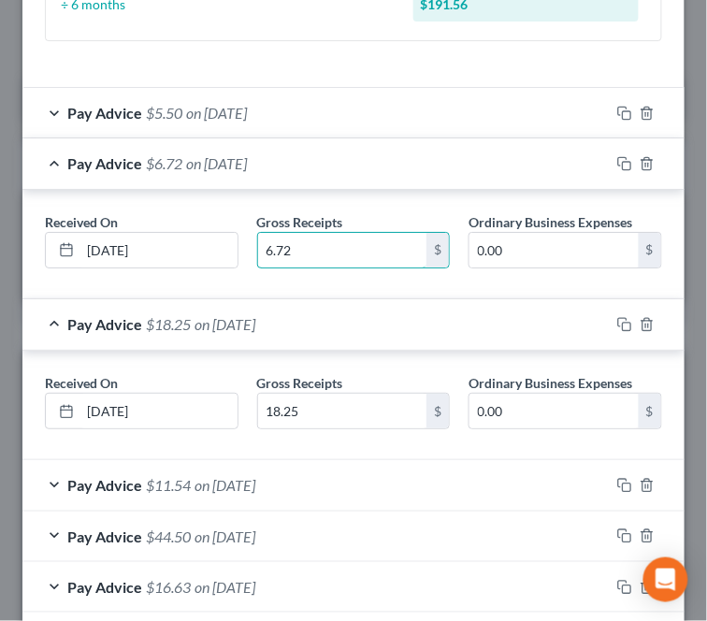
scroll to position [808, 0]
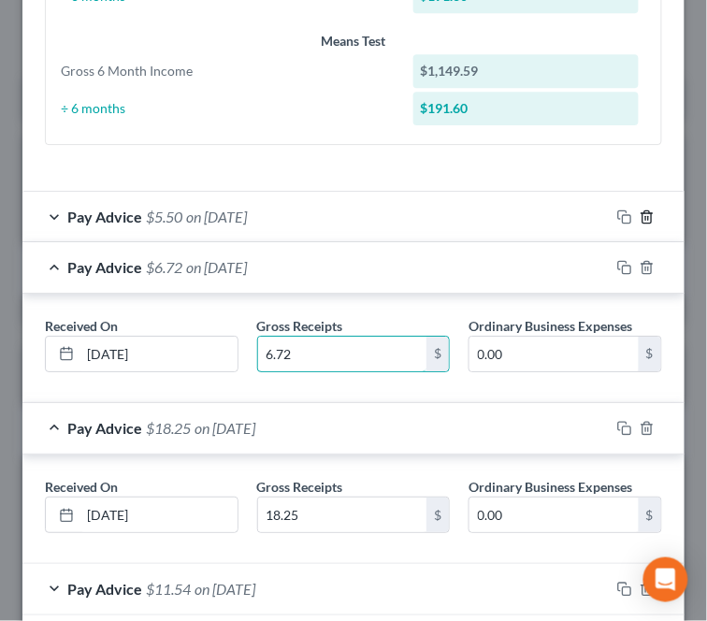
type input "6.72"
click at [640, 218] on icon "button" at bounding box center [647, 217] width 15 height 15
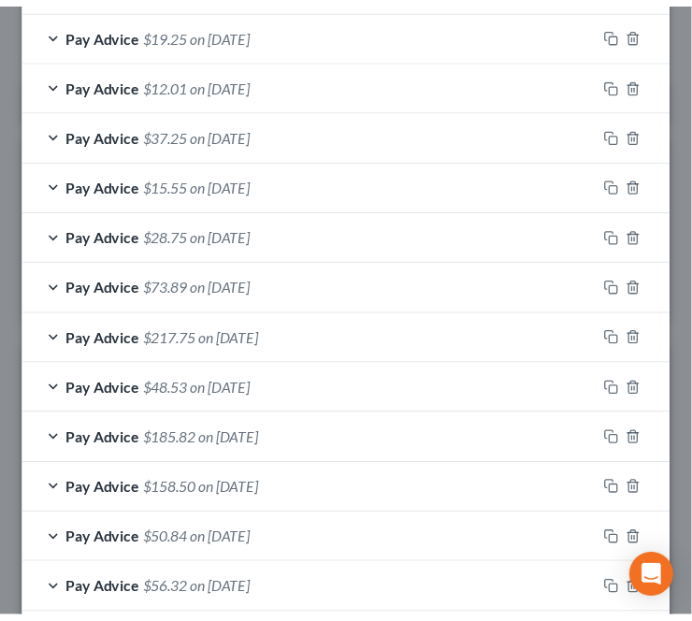
scroll to position [3758, 0]
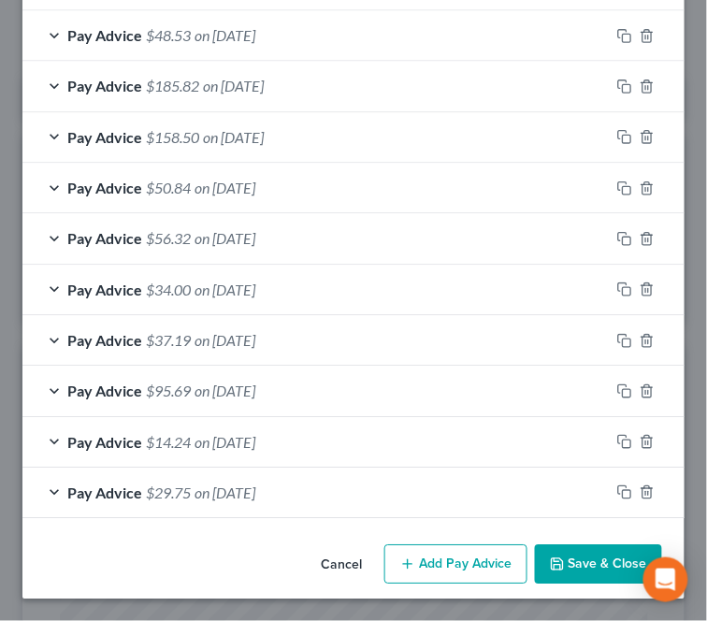
click at [567, 562] on button "Save & Close" at bounding box center [598, 564] width 127 height 39
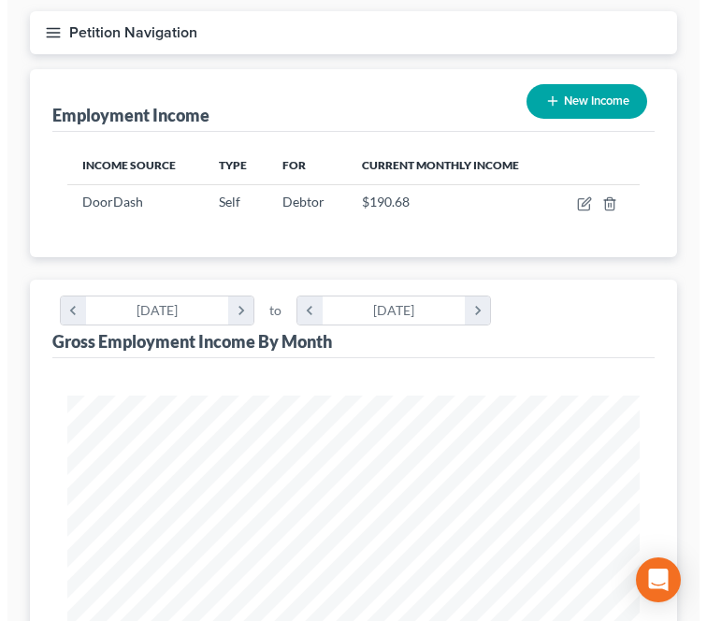
scroll to position [208, 0]
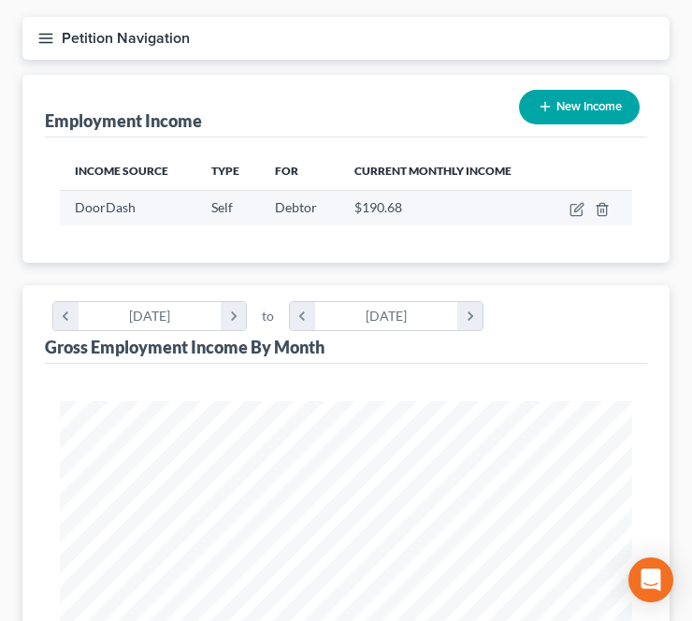
click at [580, 190] on td at bounding box center [589, 208] width 86 height 36
click at [576, 205] on icon "button" at bounding box center [576, 210] width 11 height 11
select select "1"
select select "4"
select select "3"
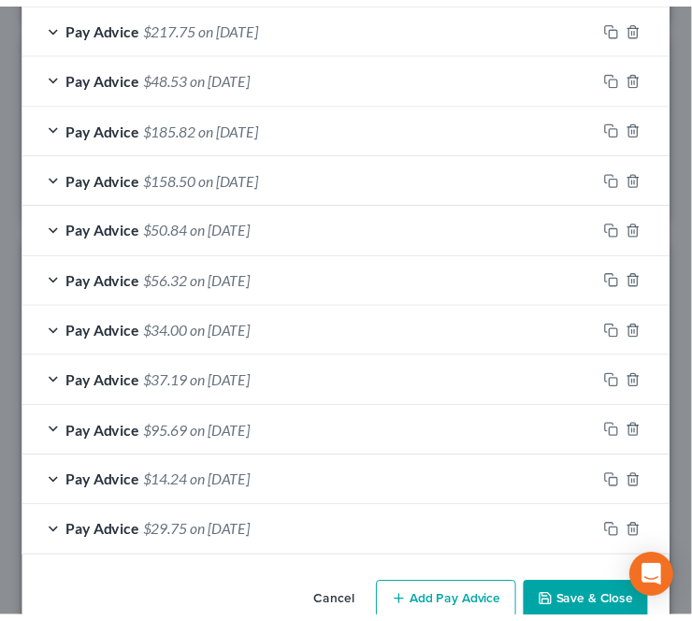
scroll to position [3538, 0]
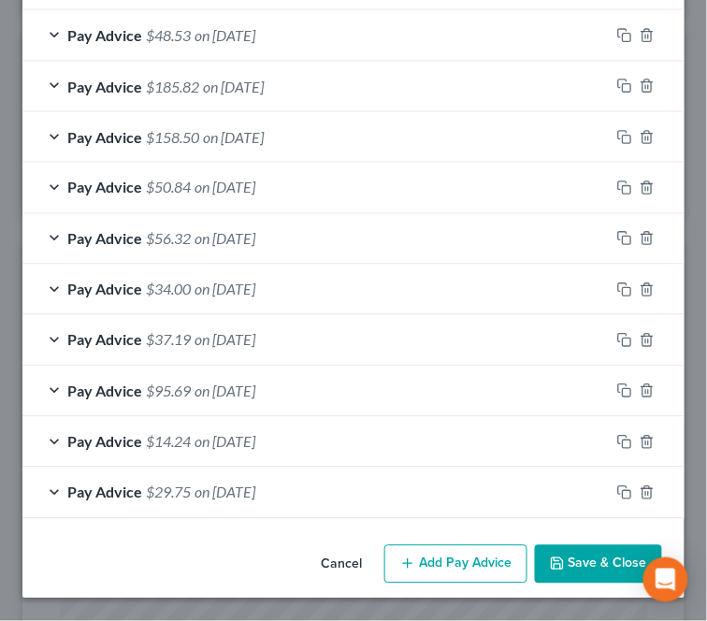
click at [569, 575] on button "Save & Close" at bounding box center [598, 565] width 127 height 39
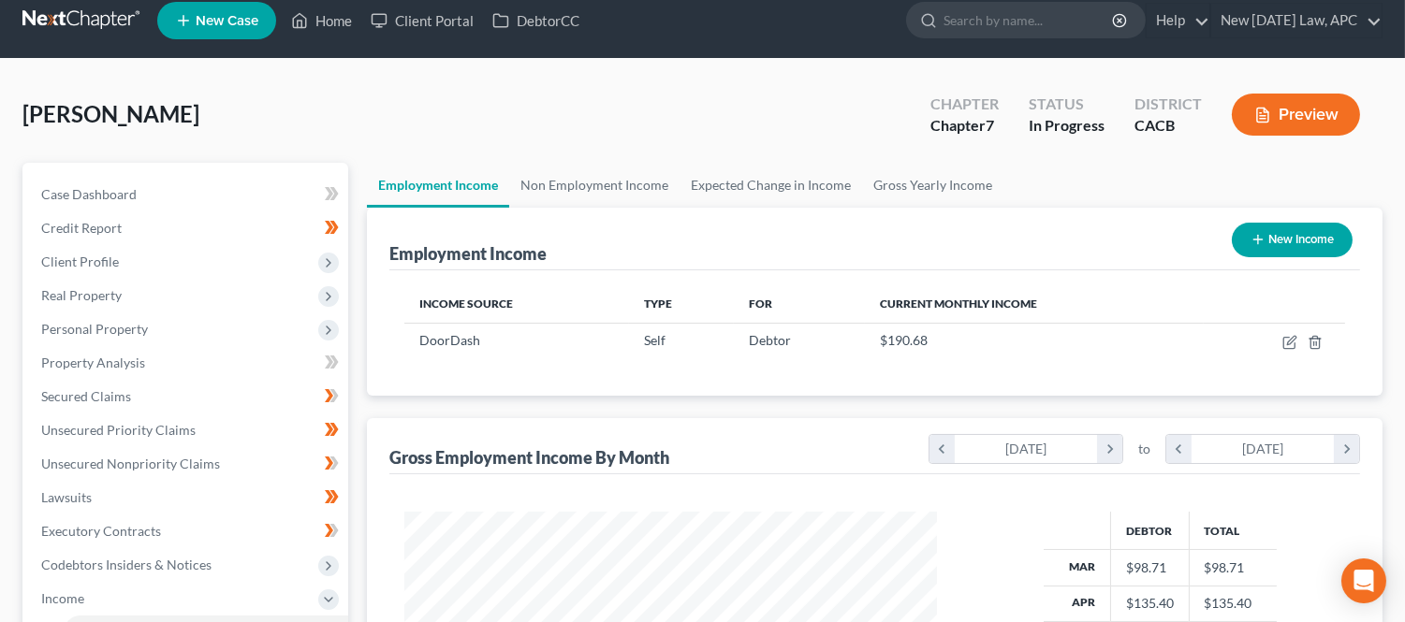
scroll to position [0, 0]
